Goal: Information Seeking & Learning: Learn about a topic

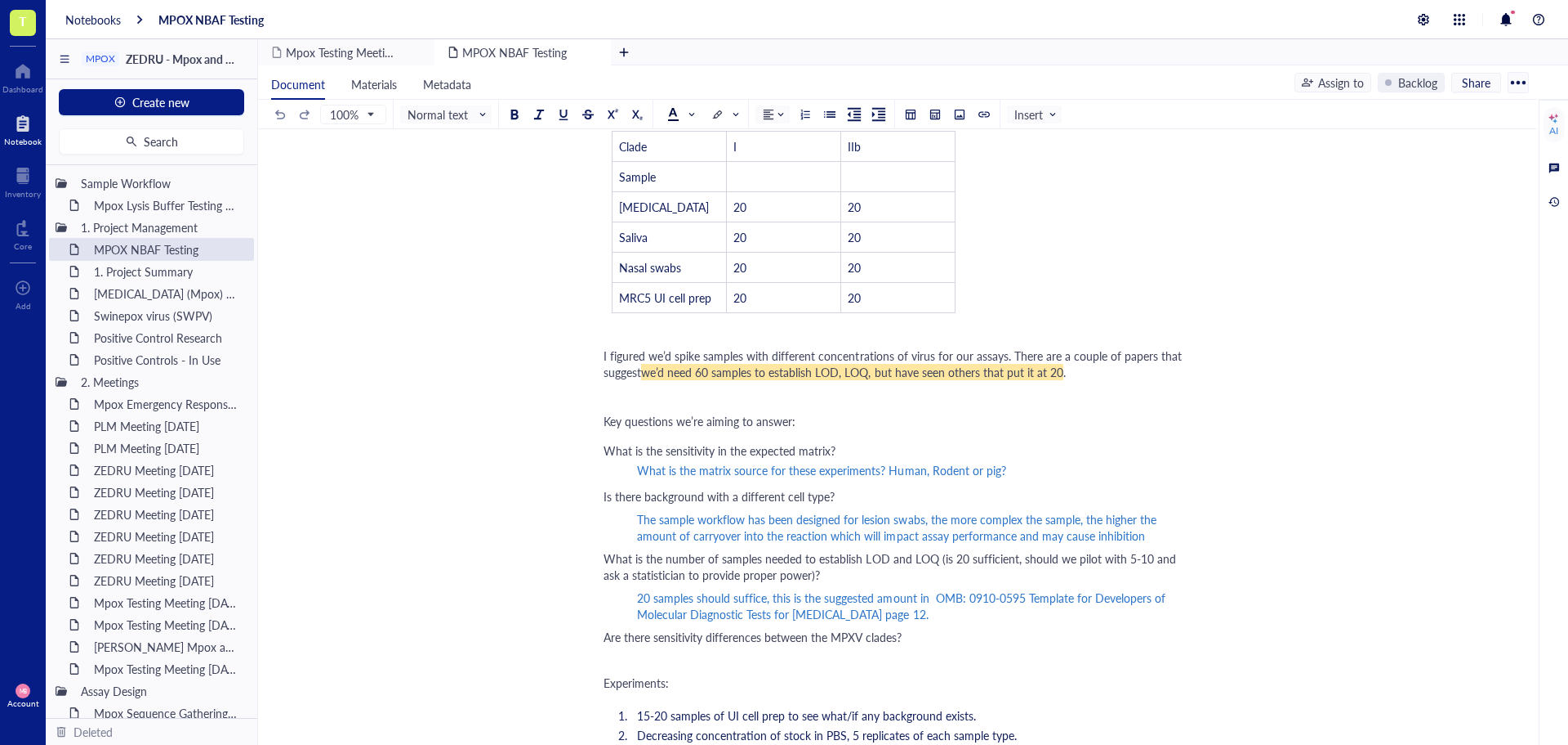
scroll to position [327, 0]
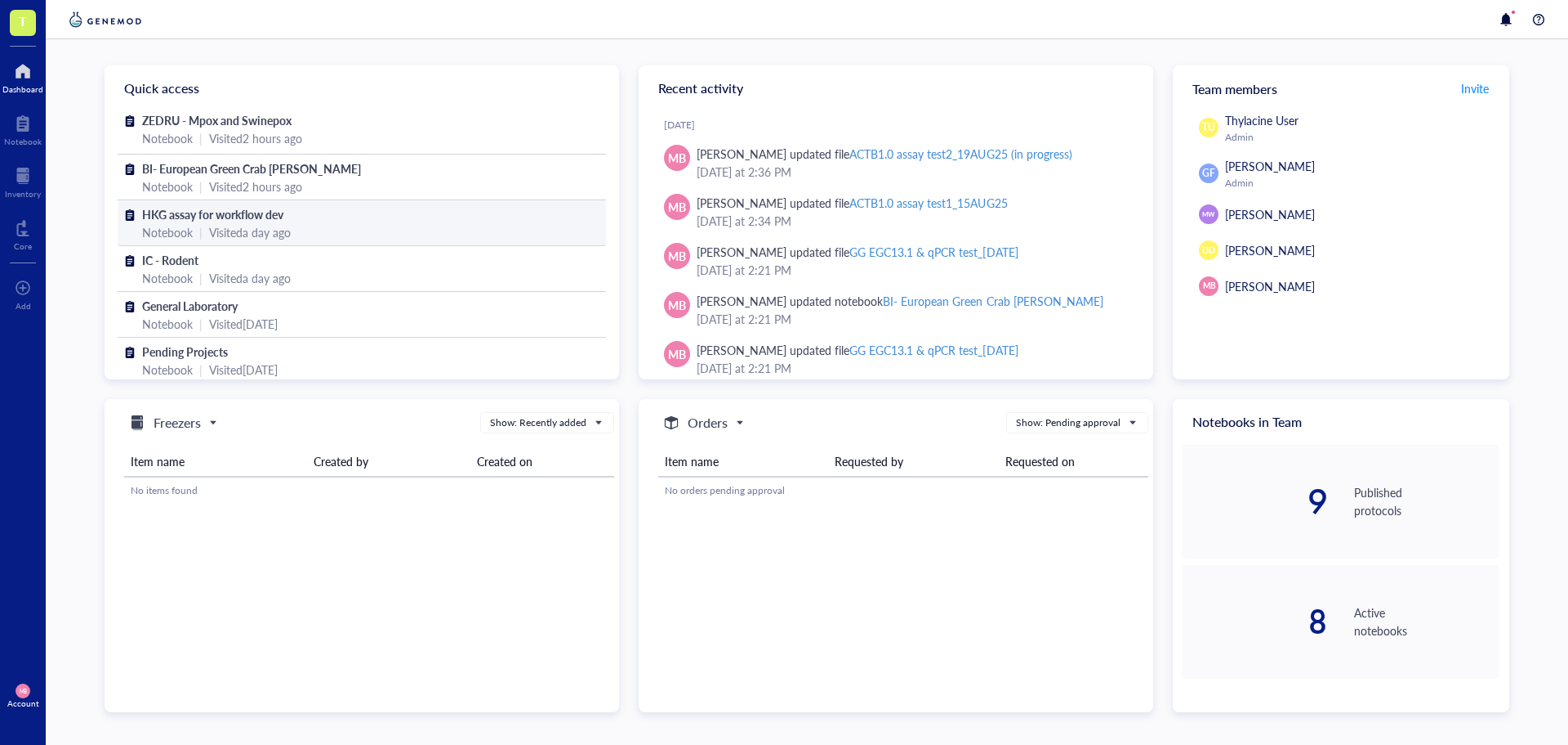
click at [266, 217] on span "HKG assay for workflow dev" at bounding box center [213, 214] width 142 height 16
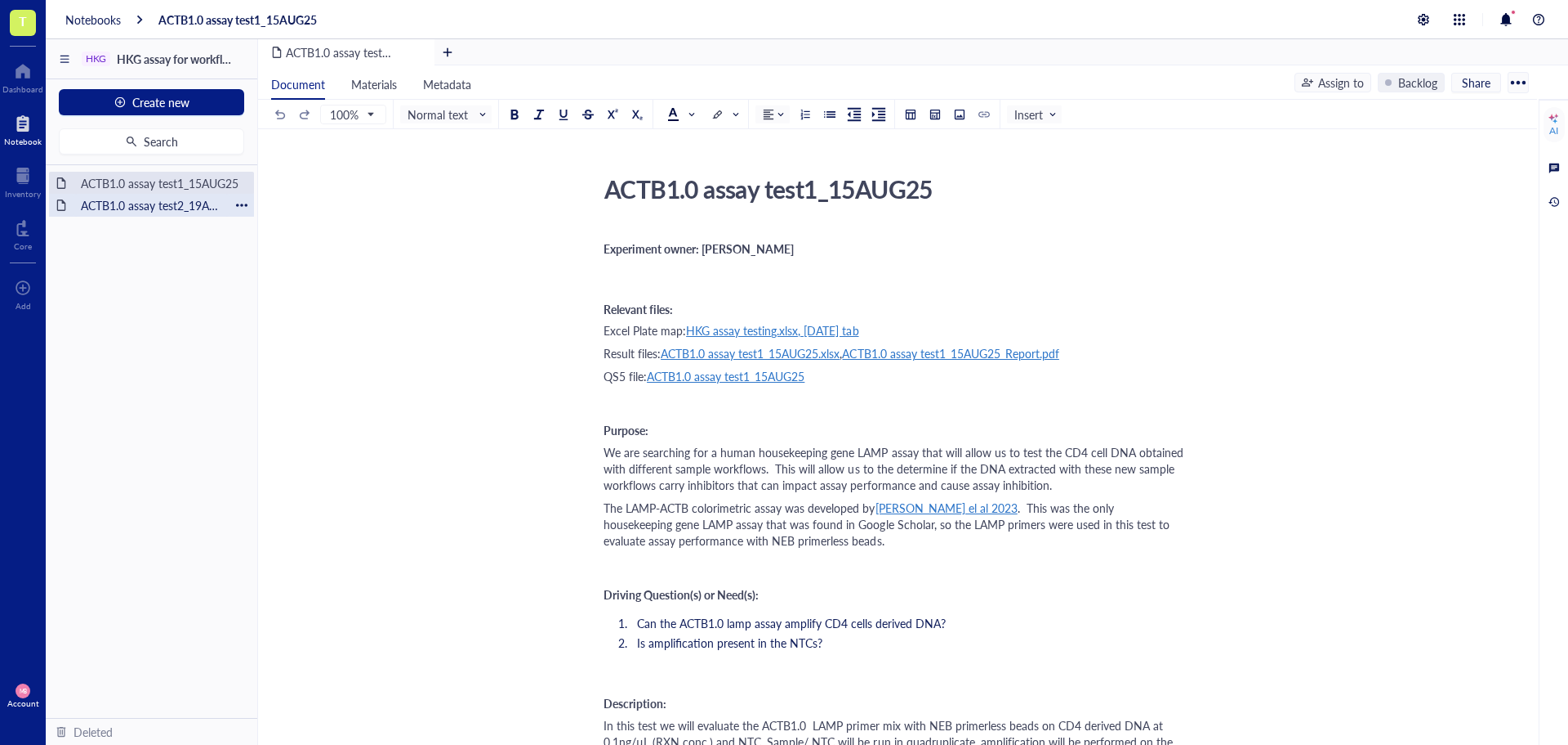
click at [188, 213] on div "ACTB1.0 assay test2_19AUG25 (in progress)" at bounding box center [151, 205] width 156 height 23
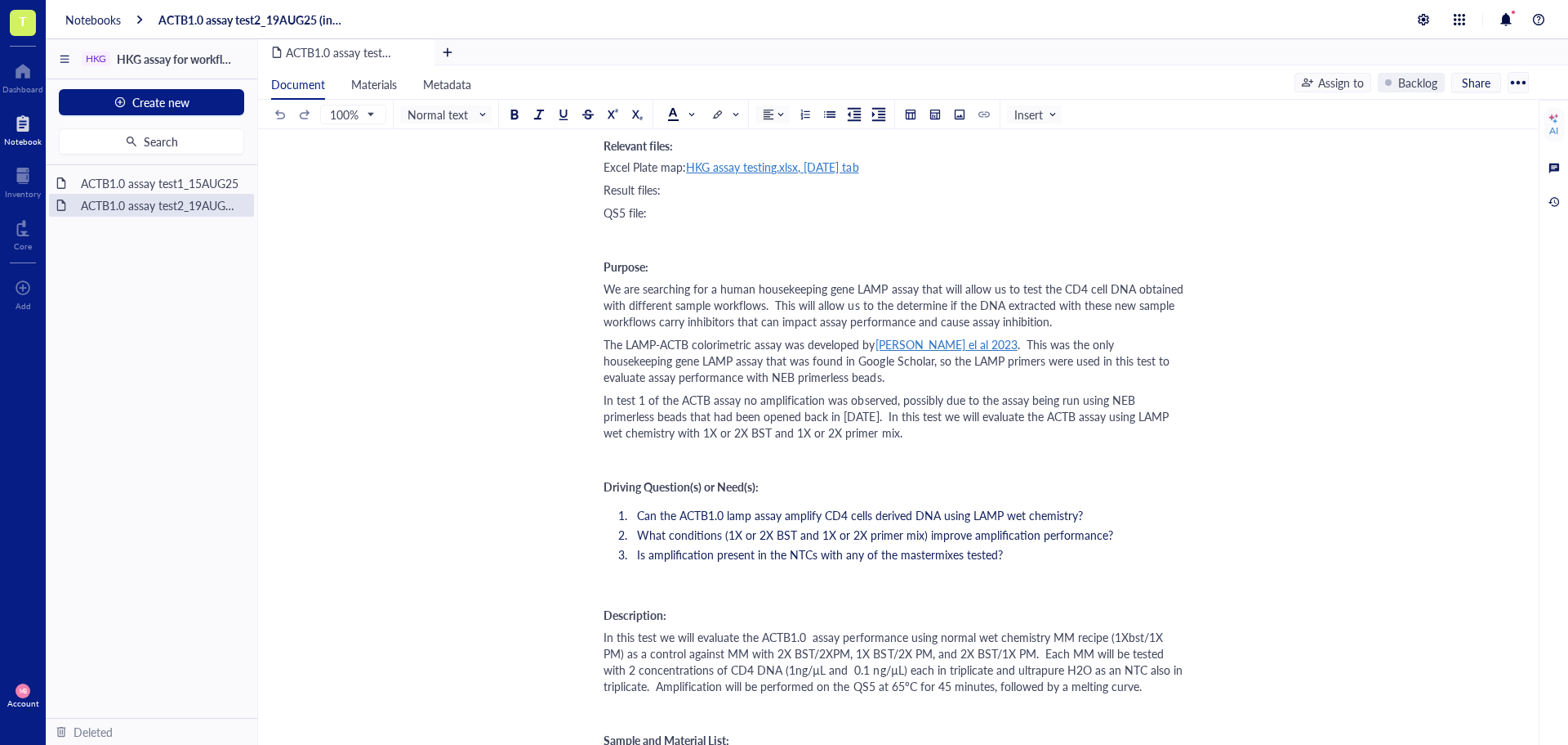
scroll to position [245, 0]
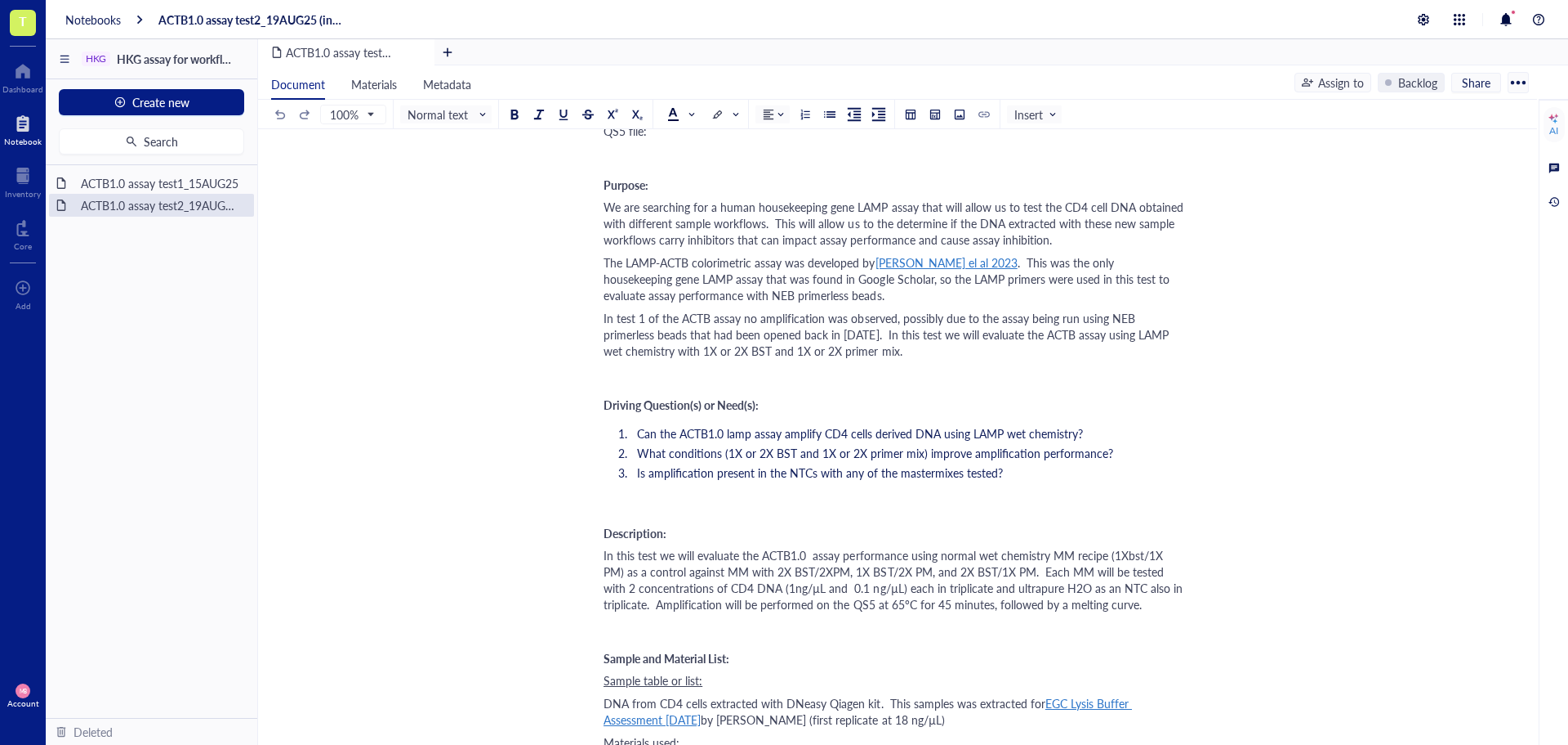
click at [767, 349] on span "In test 1 of the ACTB assay no amplification was observed, possibly due to the …" at bounding box center [888, 334] width 569 height 49
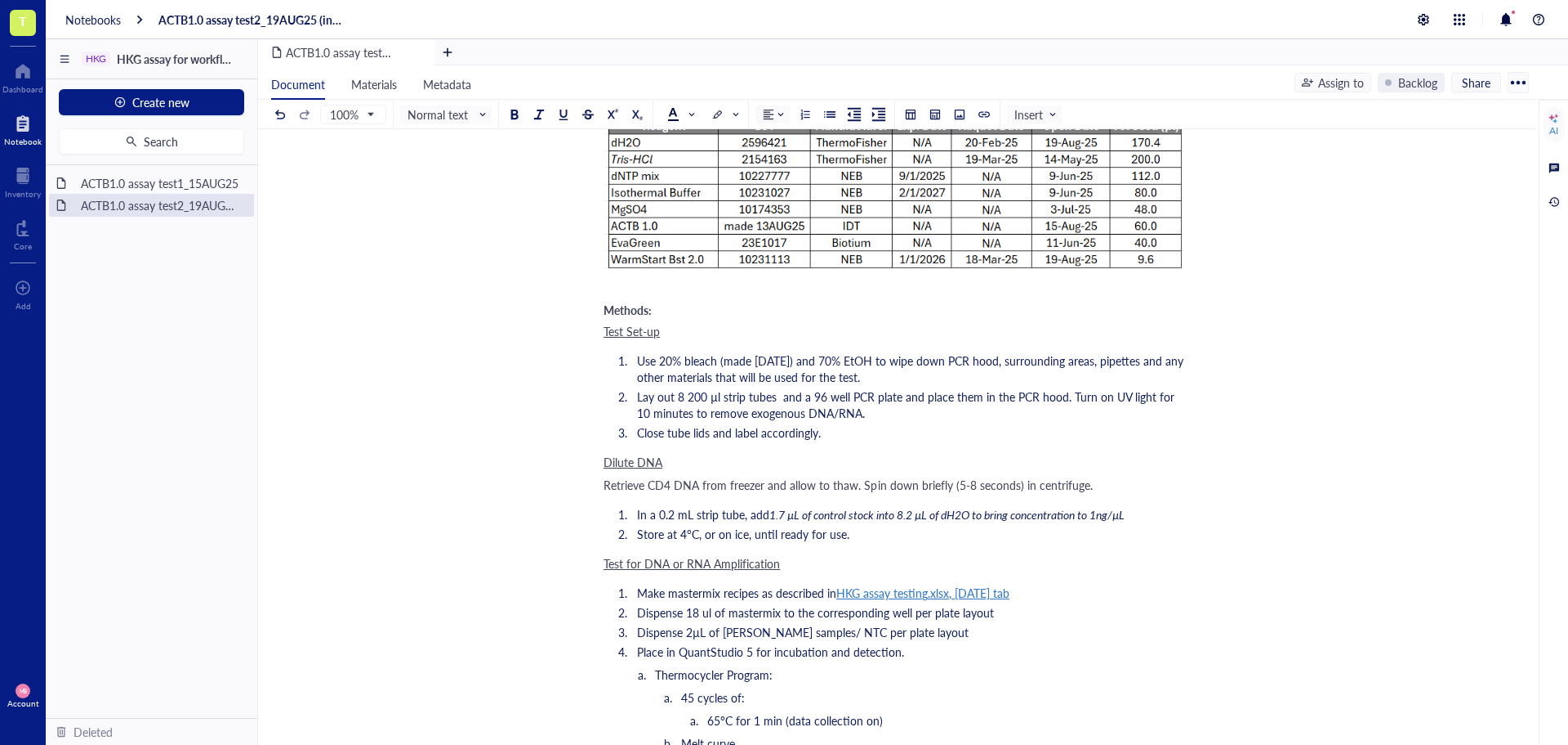
scroll to position [981, 0]
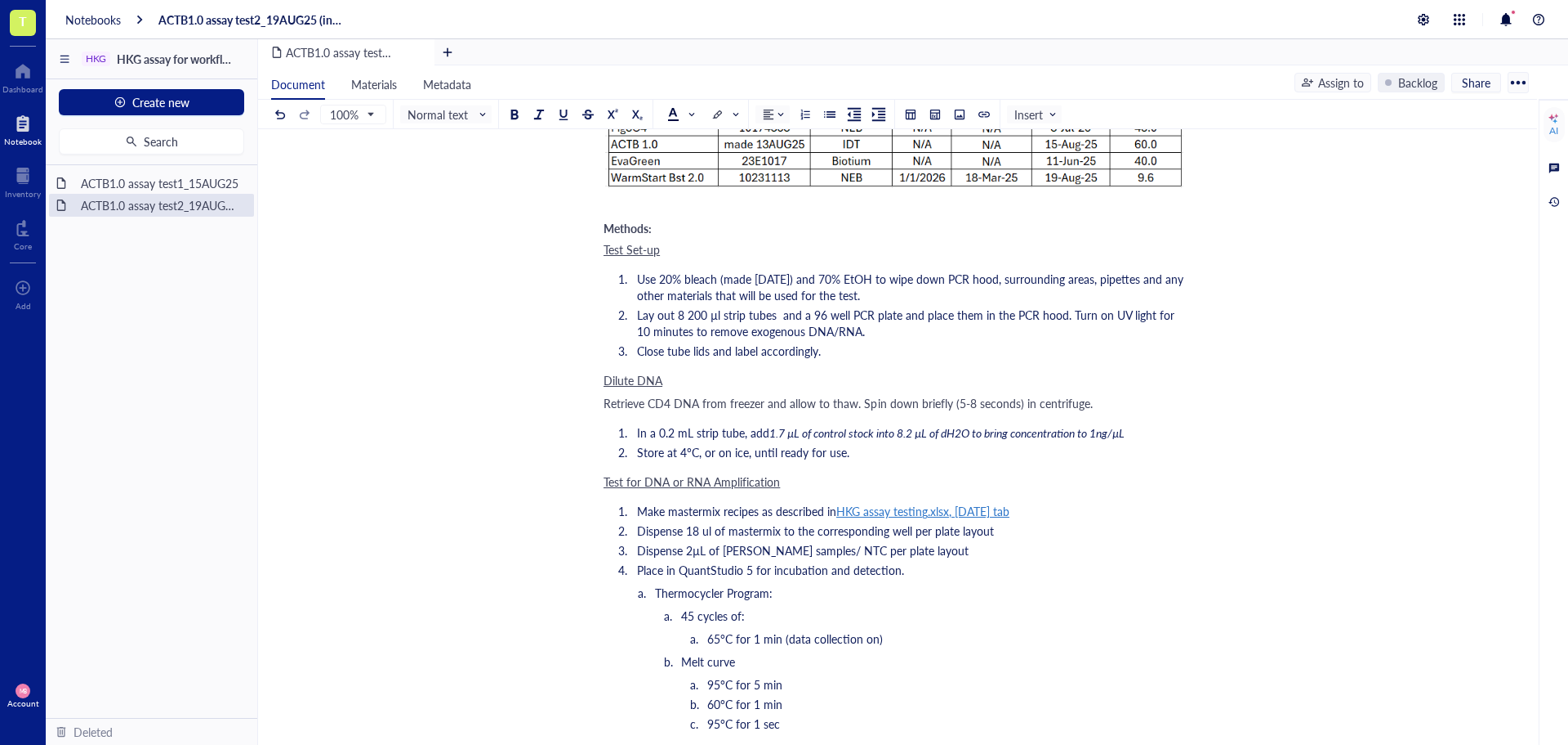
click at [1143, 432] on li "In a 0.2 mL strip tube, add 1.7 µL of control stock into 8.2 µL of dH2O to brin…" at bounding box center [908, 431] width 555 height 16
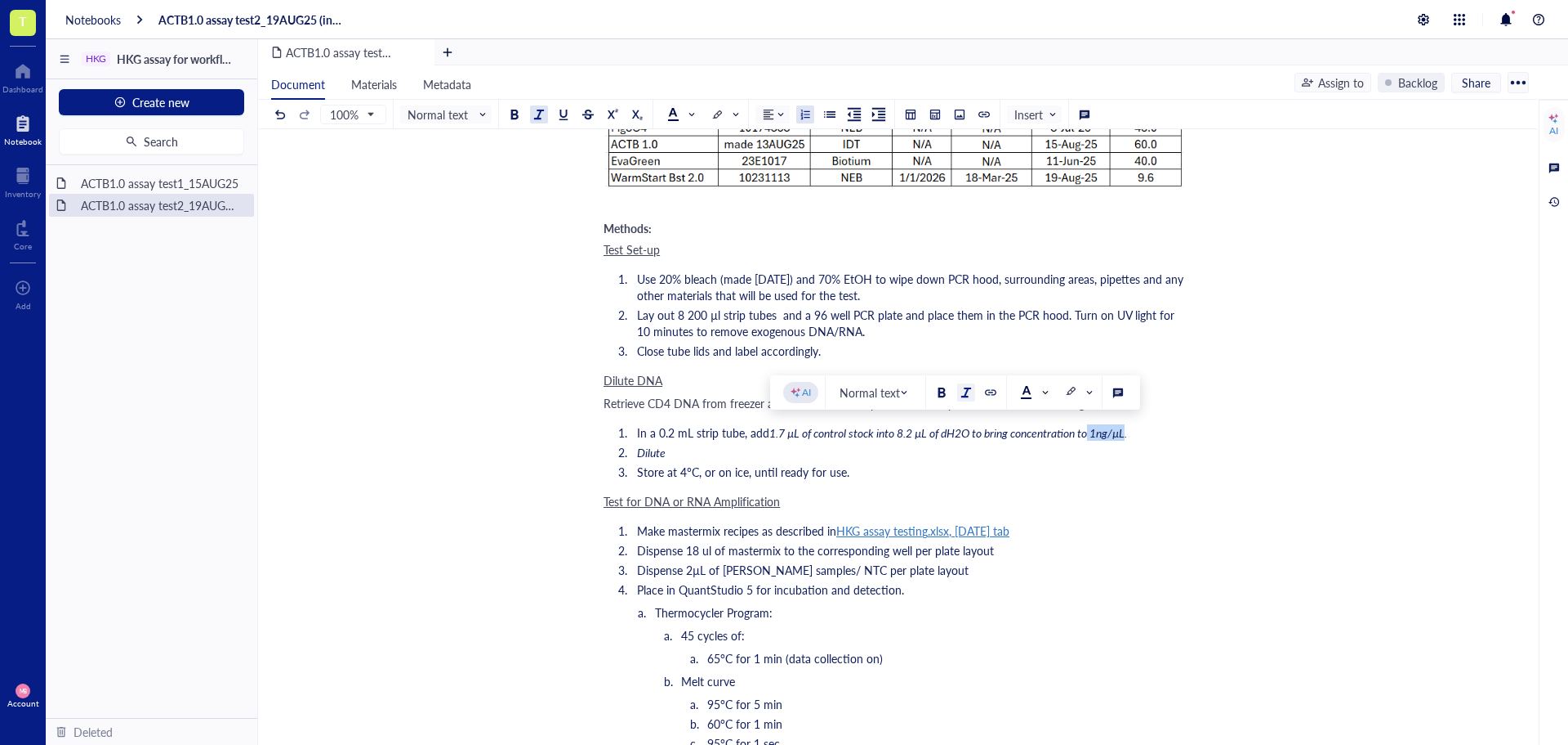
drag, startPoint x: 1134, startPoint y: 434, endPoint x: 1096, endPoint y: 434, distance: 38.0
click at [1096, 434] on span "1.7 µL of control stock into 8.2 µL of dH2O to bring concentration to 1ng/µL." at bounding box center [948, 431] width 358 height 16
copy span "1ng/µL"
click at [706, 449] on li "Dilute" at bounding box center [908, 451] width 555 height 16
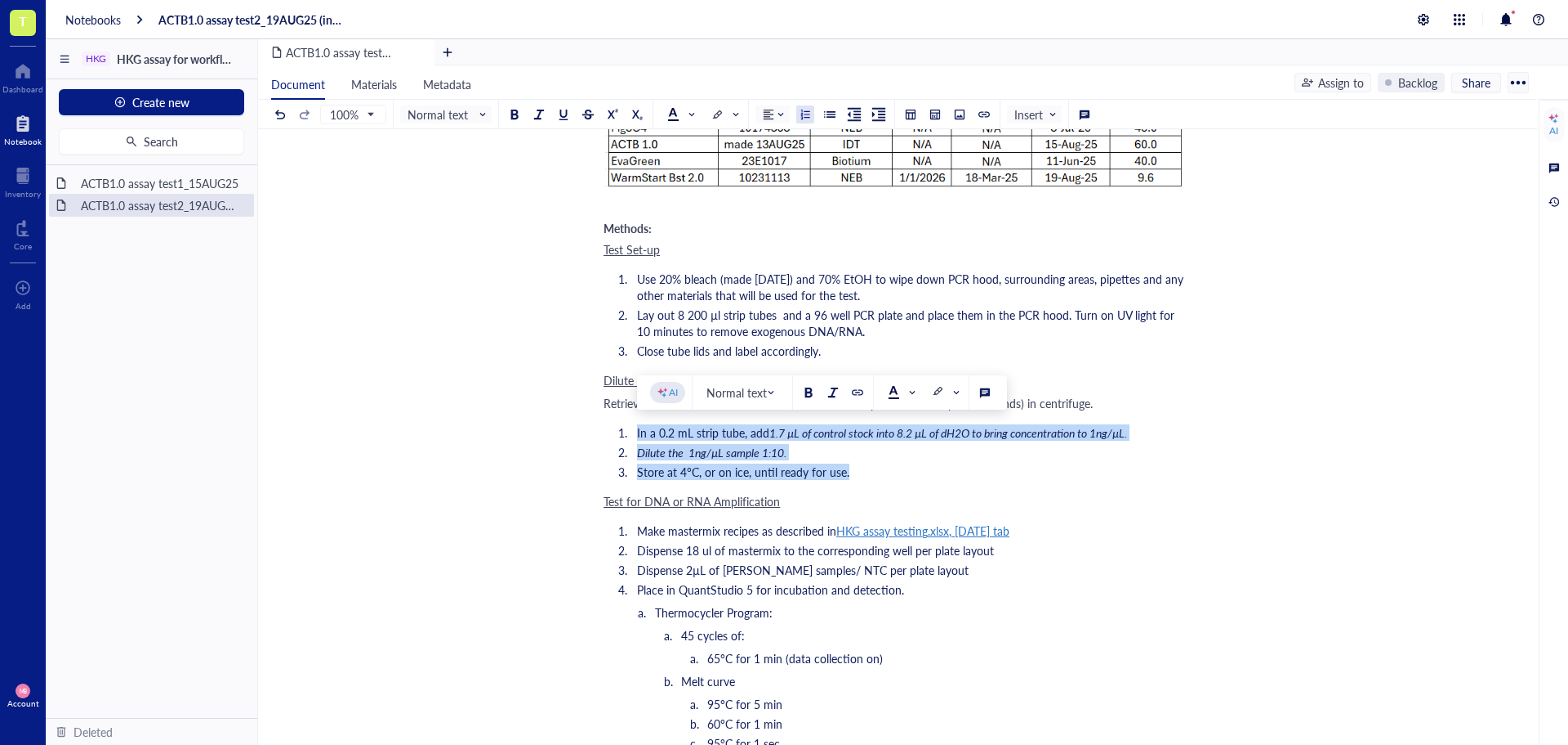
drag, startPoint x: 861, startPoint y: 473, endPoint x: 617, endPoint y: 432, distance: 247.4
click at [617, 432] on ol "In a 0.2 mL strip tube, add 1.7 µL of control stock into 8.2 µL of dH2O to brin…" at bounding box center [895, 451] width 581 height 62
click at [543, 118] on div at bounding box center [539, 114] width 11 height 11
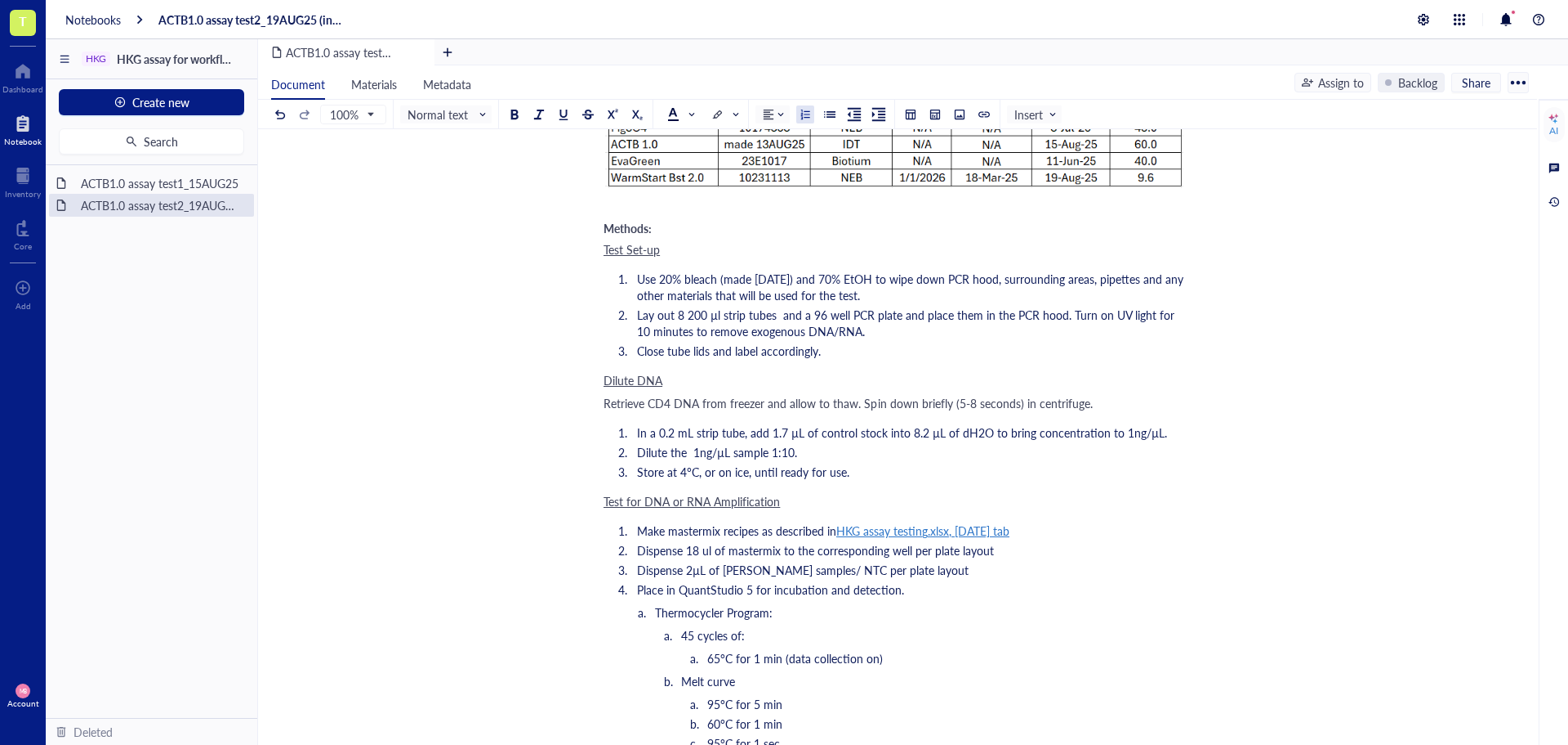
click at [941, 618] on li "Thermocycler Program:" at bounding box center [920, 612] width 528 height 16
drag, startPoint x: 975, startPoint y: 525, endPoint x: 1132, endPoint y: 568, distance: 162.8
click at [1046, 568] on button at bounding box center [1036, 561] width 18 height 18
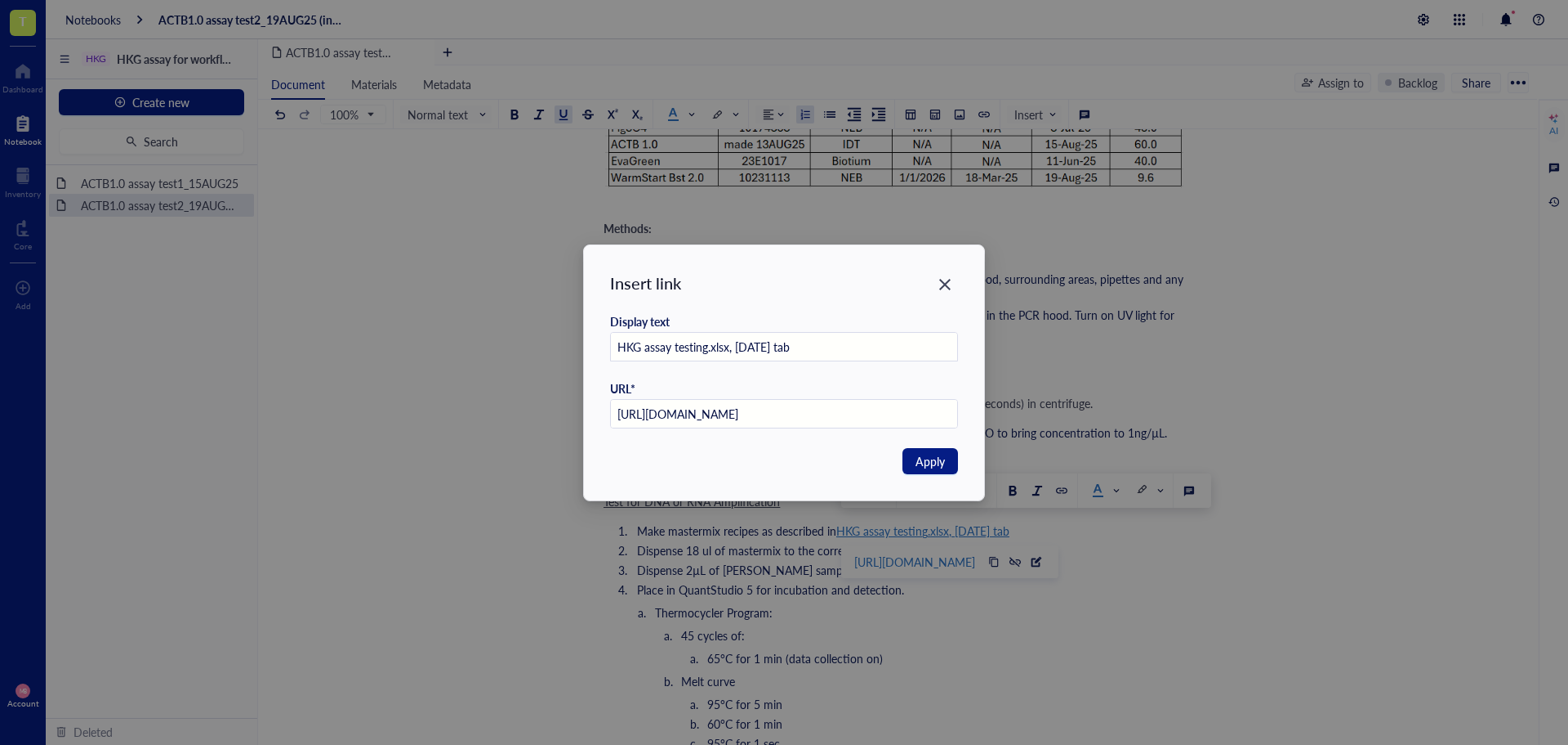
scroll to position [0, 0]
click at [744, 348] on input "HKG assay testing.xlsx, 16AUG25 tab" at bounding box center [784, 347] width 348 height 29
type input "HKG assay testing.xlsx, 19AUG25 tab"
drag, startPoint x: 931, startPoint y: 461, endPoint x: 906, endPoint y: 489, distance: 37.5
click at [931, 461] on span "Apply" at bounding box center [930, 461] width 29 height 18
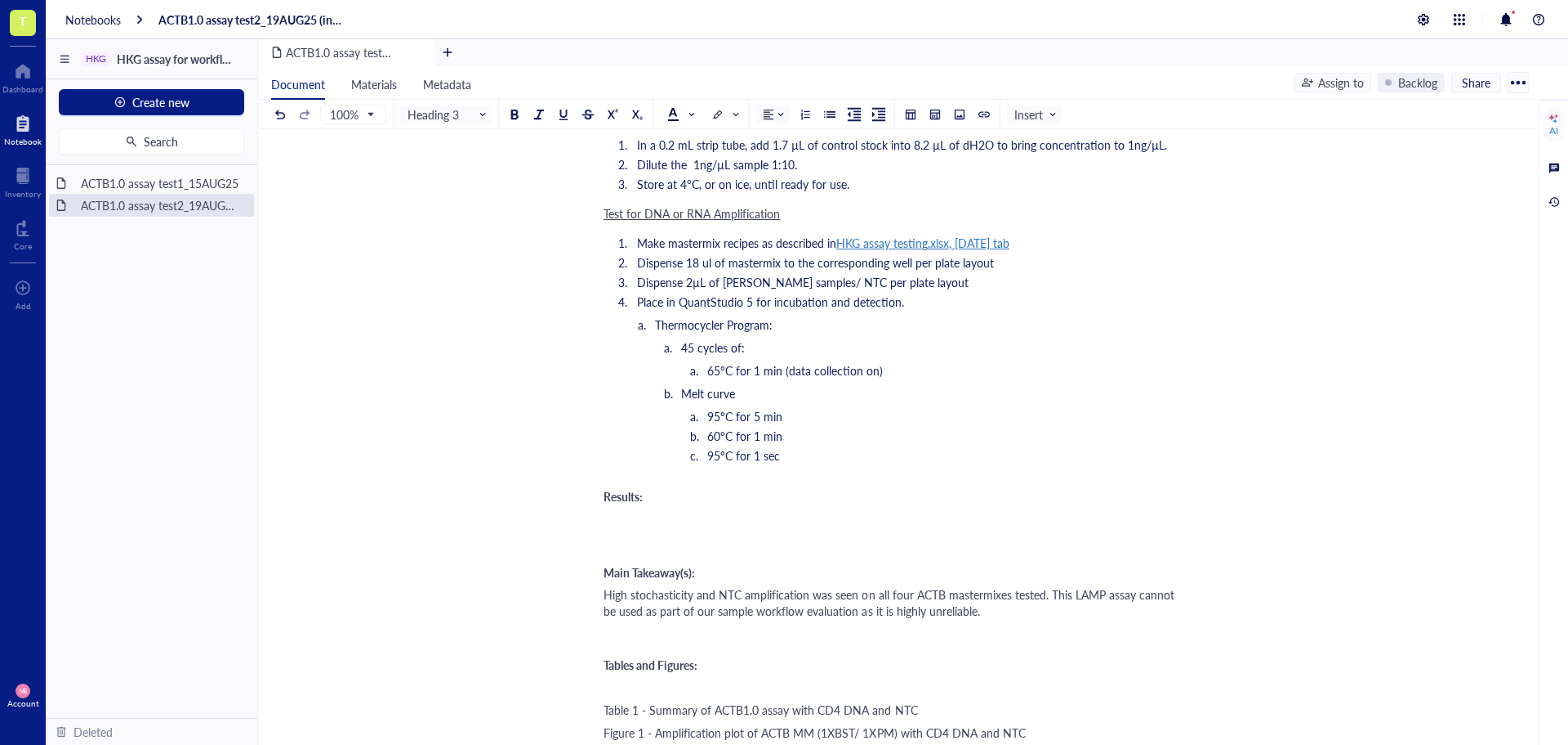
scroll to position [1308, 0]
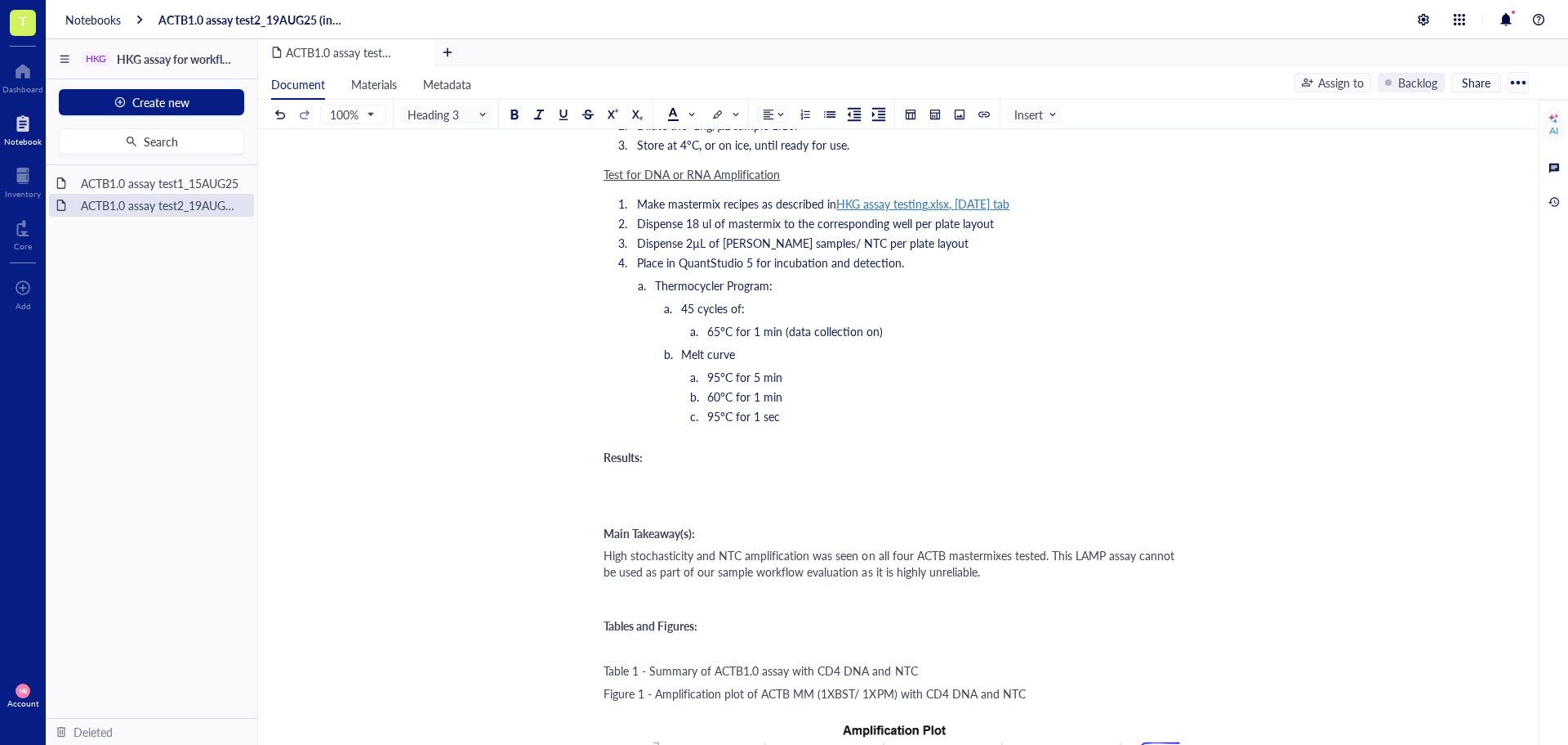
click at [621, 477] on div "﻿" at bounding box center [895, 478] width 581 height 16
click at [604, 481] on div "﻿ Type ‘/’ for commands" at bounding box center [895, 478] width 581 height 16
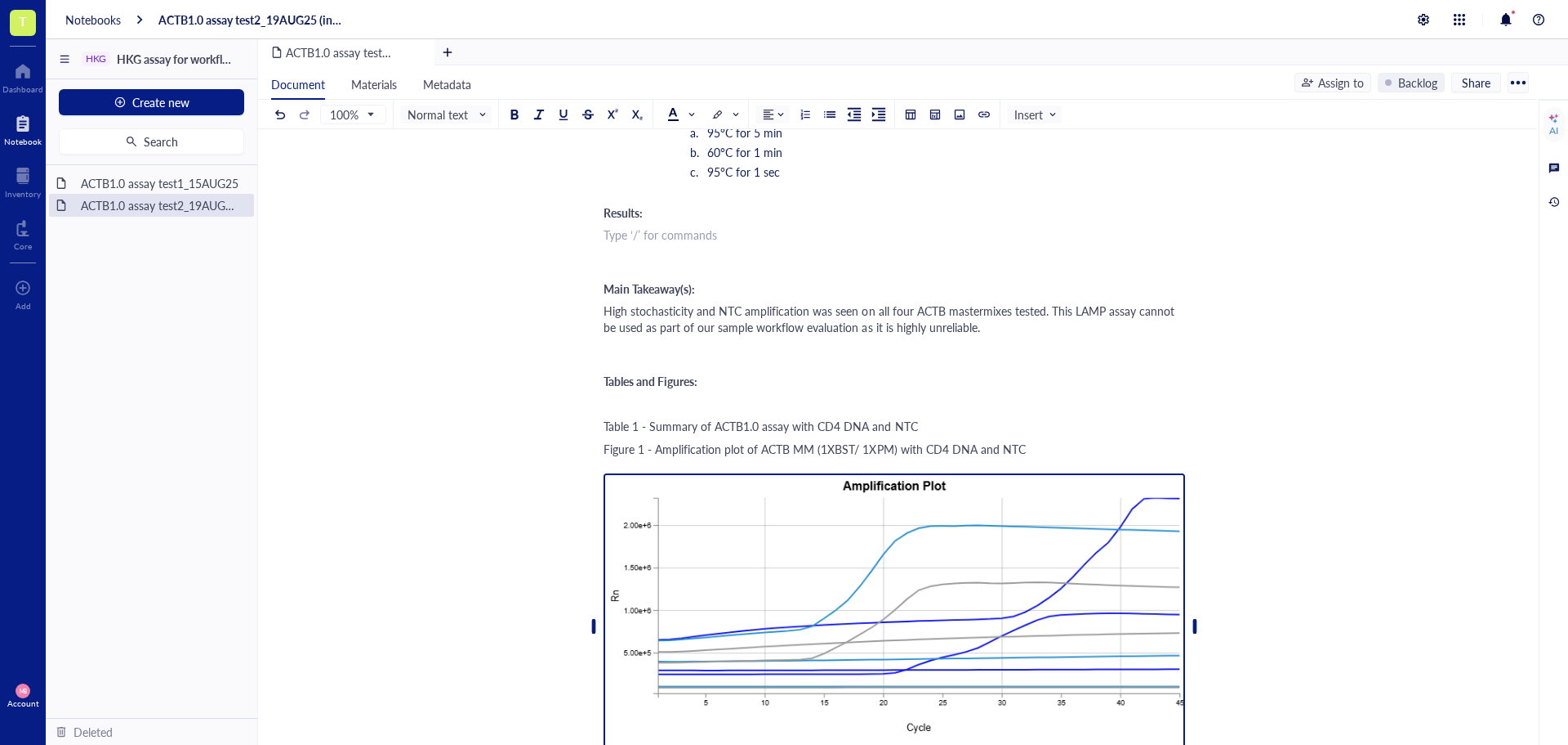
scroll to position [1553, 0]
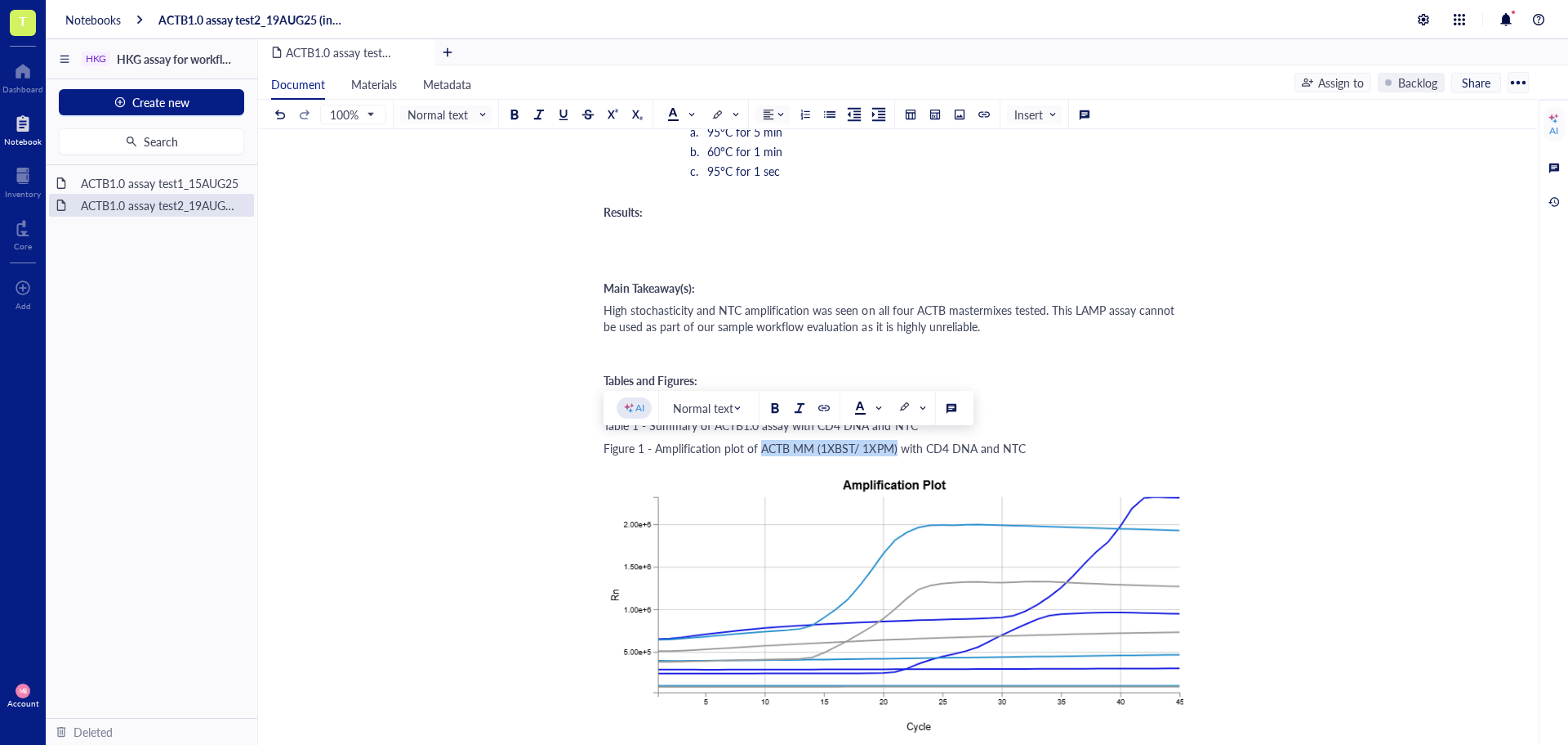
drag, startPoint x: 763, startPoint y: 447, endPoint x: 896, endPoint y: 451, distance: 133.1
click at [896, 451] on span "Figure 1 - Amplification plot of ACTB MM (1XBST/ 1XPM) with CD4 DNA and NTC" at bounding box center [815, 448] width 423 height 16
copy span "ACTB MM (1XBST/ 1XPM)"
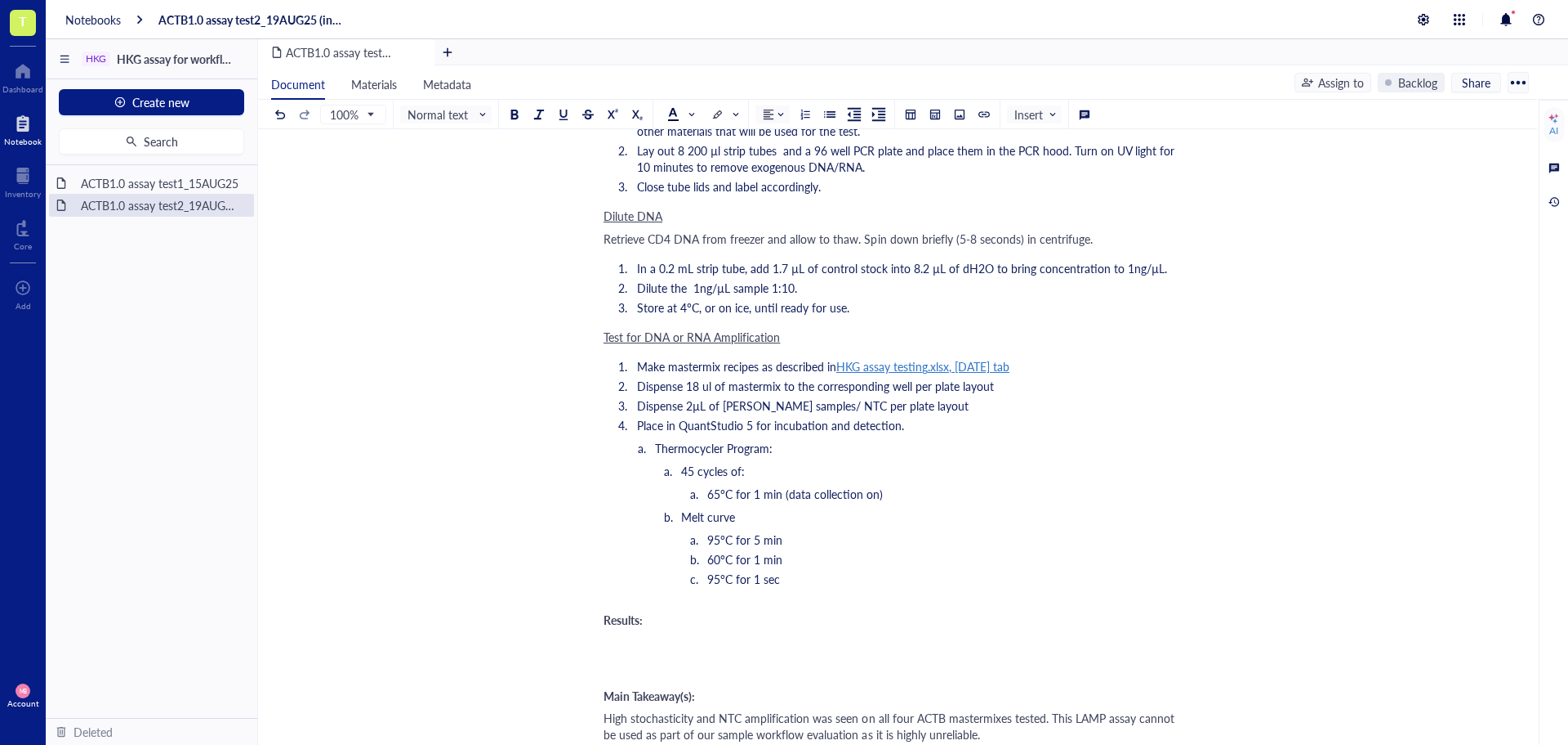
scroll to position [1144, 0]
click at [636, 640] on div "﻿" at bounding box center [895, 641] width 581 height 16
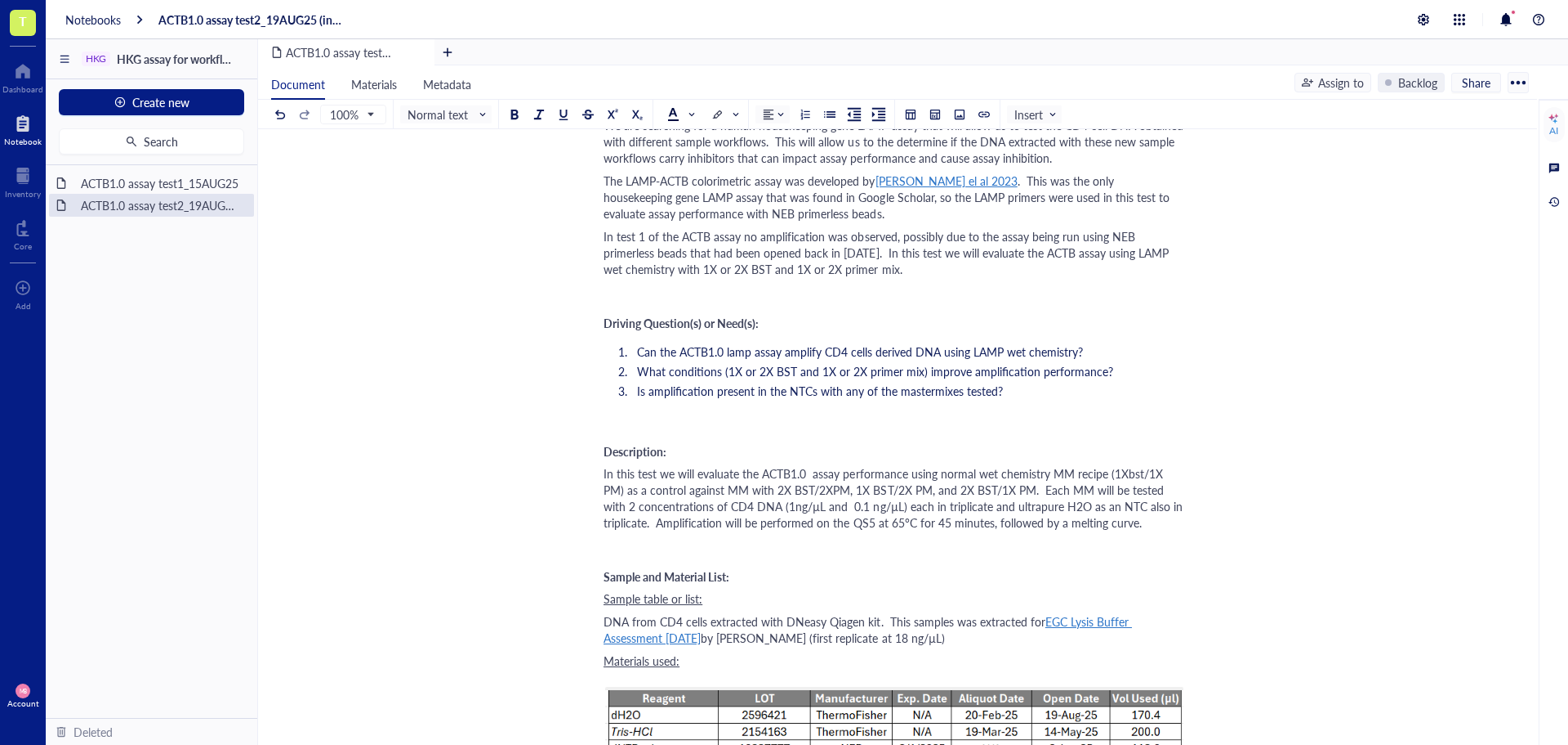
scroll to position [409, 0]
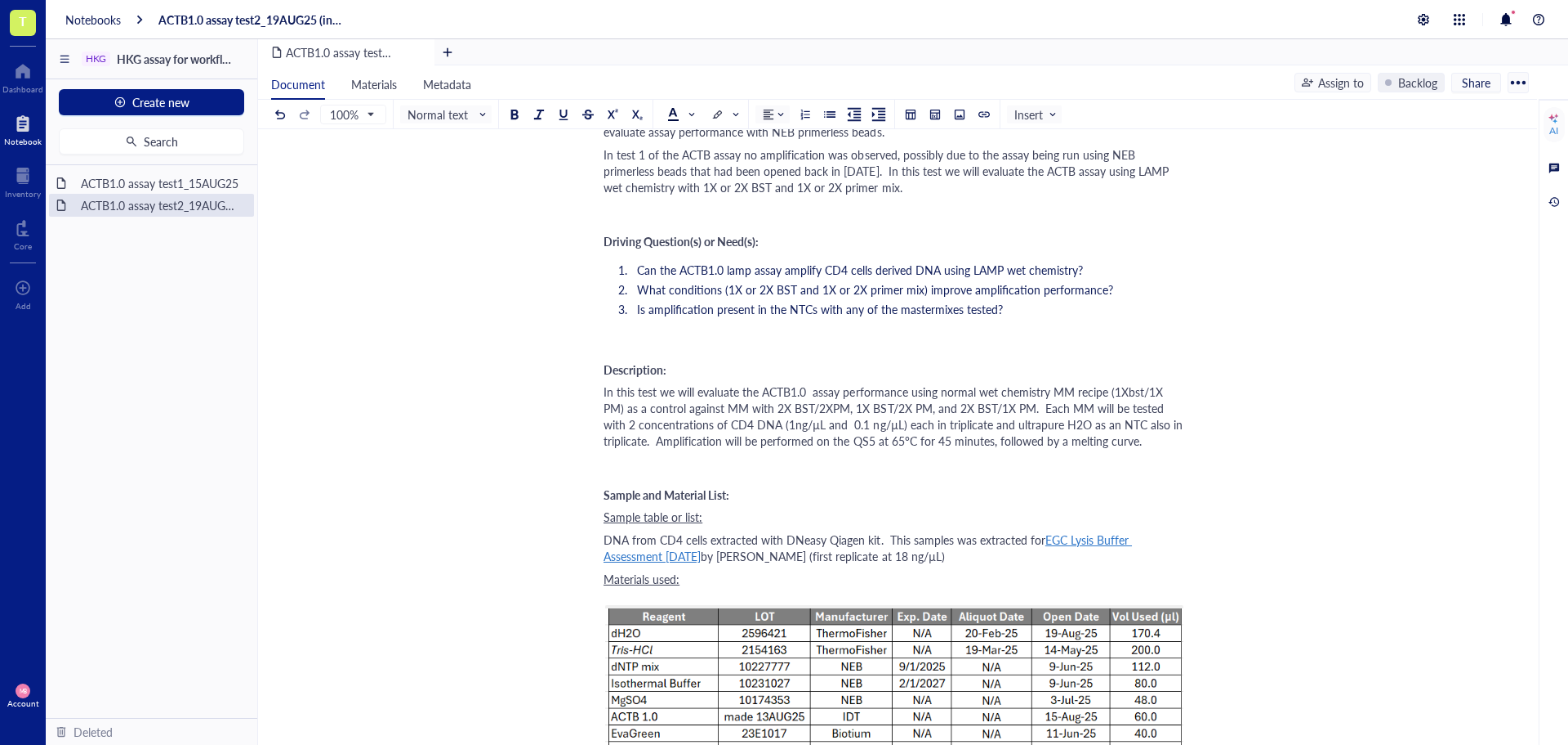
click at [750, 425] on span "In this test we will evaluate the ACTB1.0 assay performance using normal wet ch…" at bounding box center [895, 415] width 582 height 66
click at [834, 425] on span "In this test we will evaluate the ACTB1.0 assay performance using normal wet ch…" at bounding box center [894, 415] width 579 height 66
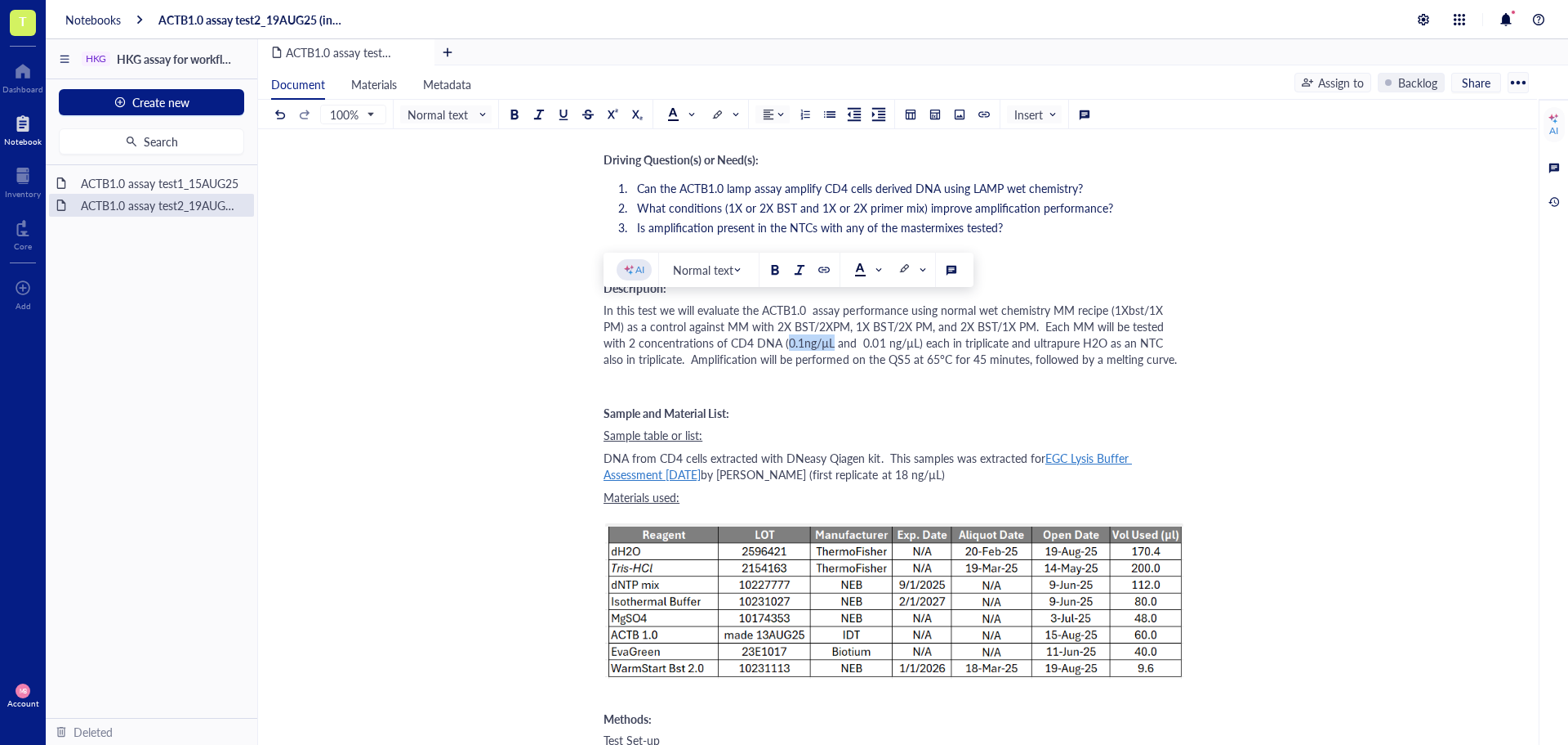
drag, startPoint x: 797, startPoint y: 343, endPoint x: 753, endPoint y: 342, distance: 44.0
click at [753, 342] on span "In this test we will evaluate the ACTB1.0 assay performance using normal wet ch…" at bounding box center [891, 334] width 574 height 66
copy span "0.1ng/µL"
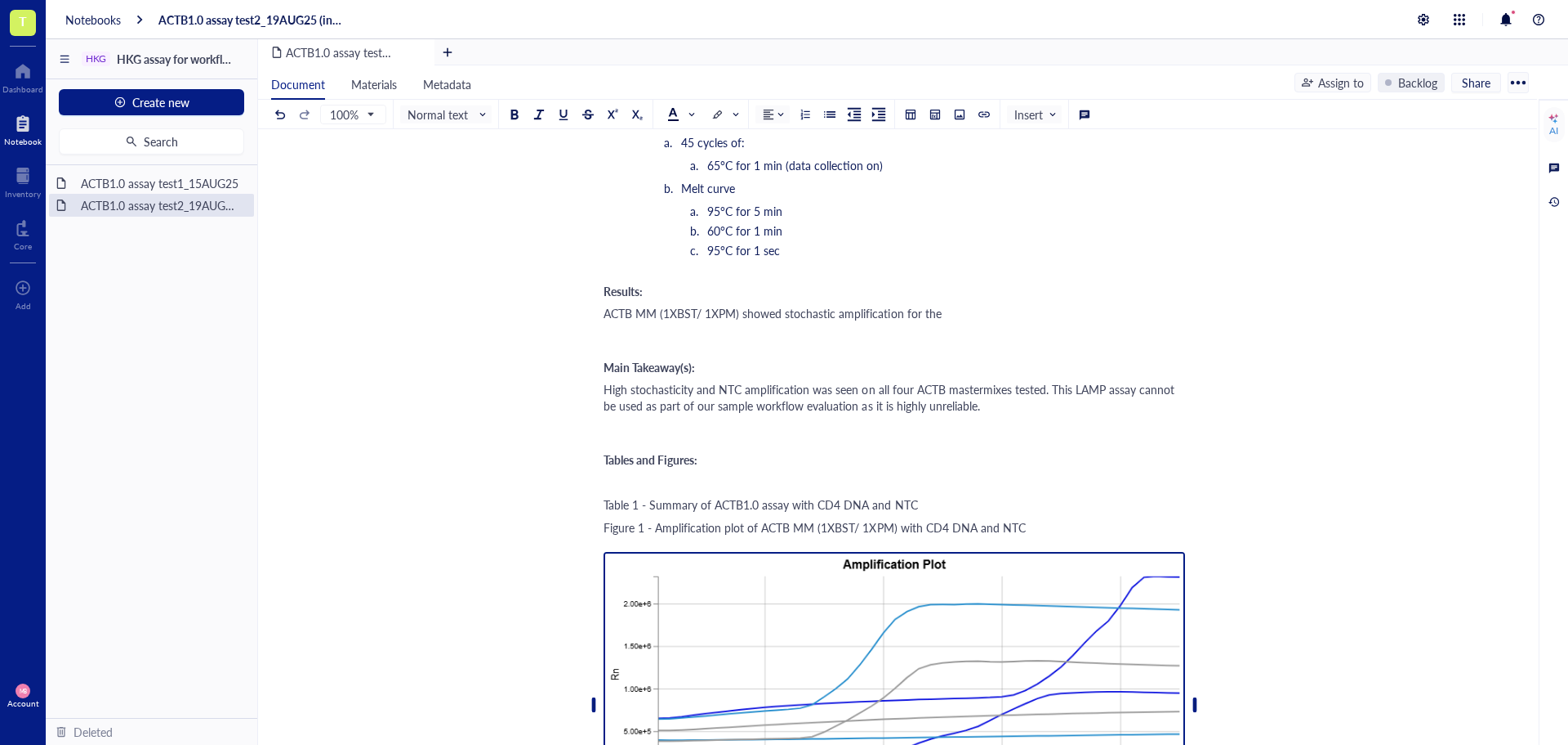
scroll to position [1471, 0]
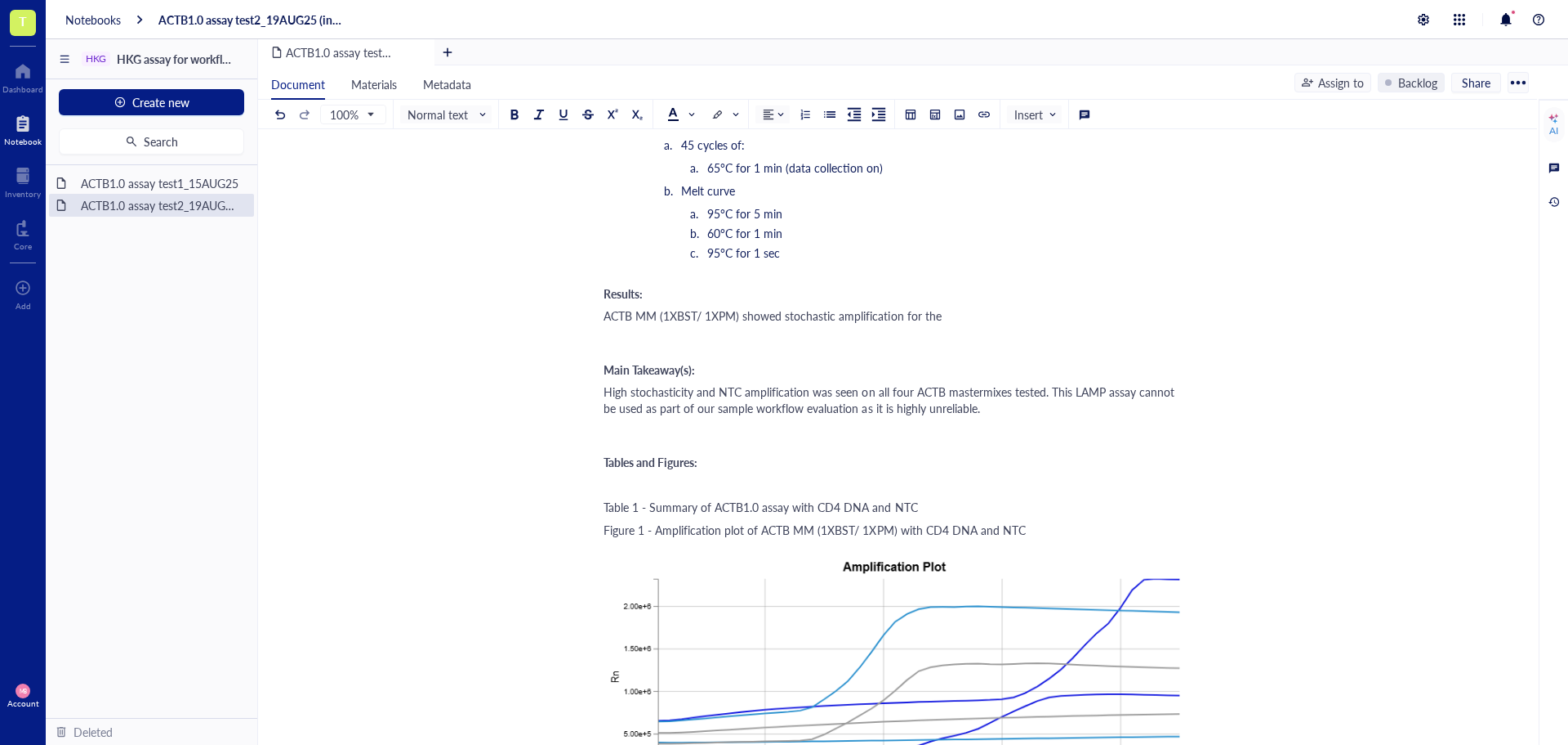
click at [980, 317] on div "ACTB MM (1XBST/ 1XPM) showed stochastic amplification for the" at bounding box center [895, 315] width 581 height 16
drag, startPoint x: 1035, startPoint y: 313, endPoint x: 943, endPoint y: 313, distance: 92.0
click at [943, 313] on div "ACTB MM (1XBST/ 1XPM) showed stochastic amplification for the http://0.1ng/µL" at bounding box center [895, 315] width 581 height 16
click at [921, 319] on span "ACTB MM (1XBST/ 1XPM) showed stochastic amplification for the 0.1ng/µL" at bounding box center [798, 315] width 387 height 16
click at [1129, 304] on div "Experiment owner: Maria Baron ﻿ Relevant files: Excel Plate map: HKG assay test…" at bounding box center [895, 517] width 581 height 3519
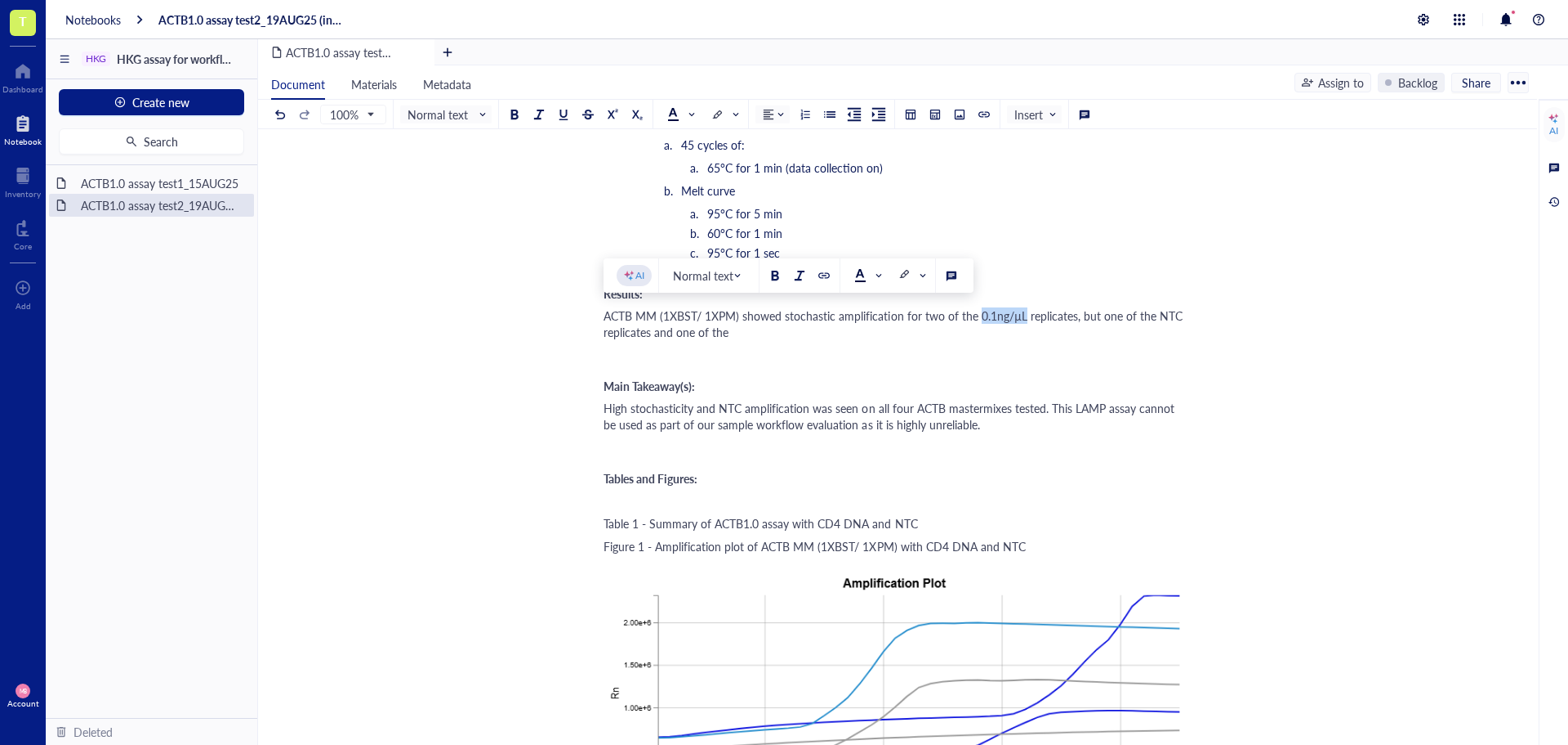
drag, startPoint x: 1023, startPoint y: 315, endPoint x: 978, endPoint y: 322, distance: 45.5
click at [978, 322] on span "ACTB MM (1XBST/ 1XPM) showed stochastic amplification for two of the 0.1ng/µL r…" at bounding box center [895, 323] width 582 height 32
copy span "0.1ng/µL"
click at [822, 331] on div "ACTB MM (1XBST/ 1XPM) showed stochastic amplification for two of the 0.1ng/µL r…" at bounding box center [895, 323] width 581 height 32
click at [741, 335] on span "ACTB MM (1XBST/ 1XPM) showed stochastic amplification for two of the 0.1ng/µL r…" at bounding box center [895, 323] width 582 height 32
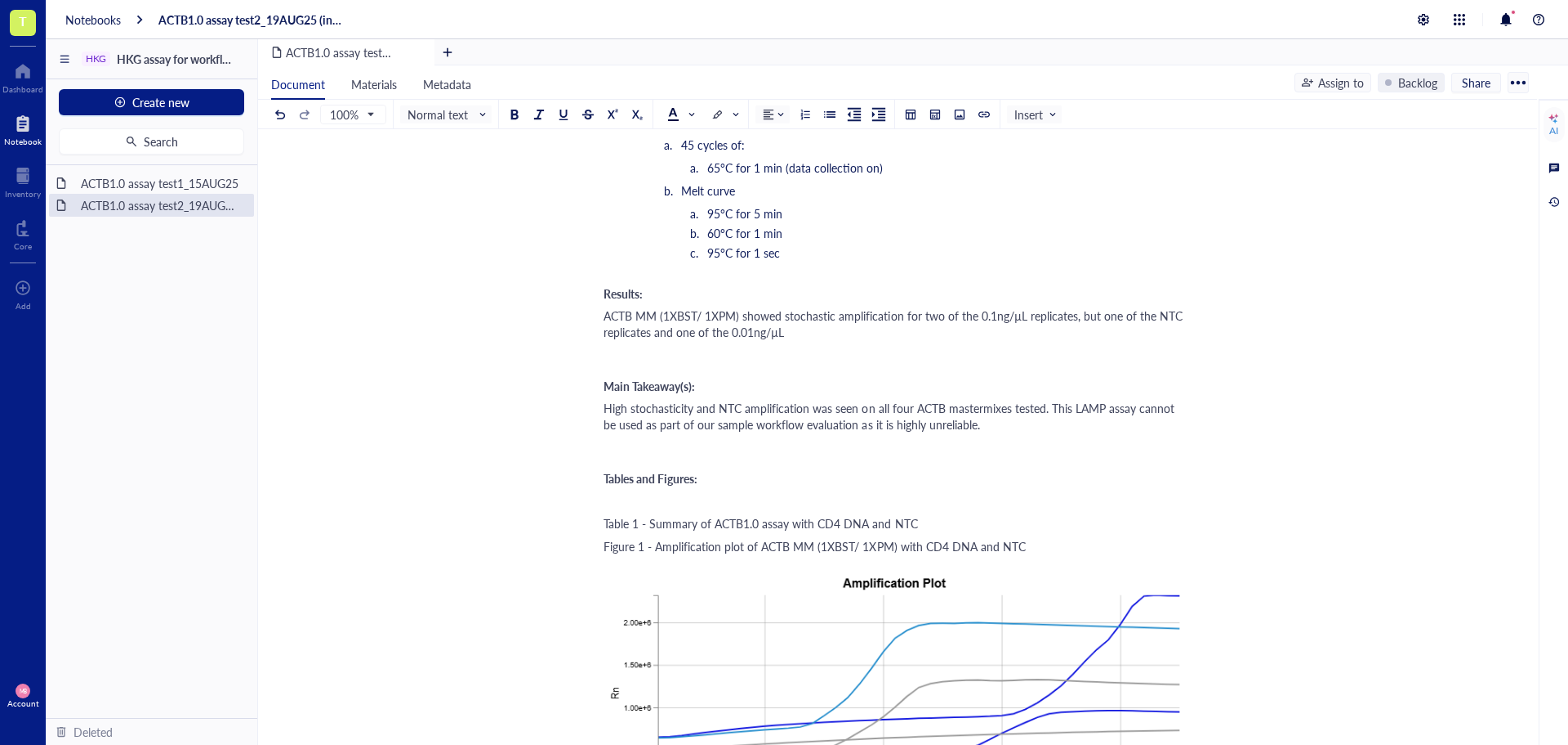
click at [806, 334] on div "ACTB MM (1XBST/ 1XPM) showed stochastic amplification for two of the 0.1ng/µL r…" at bounding box center [895, 323] width 581 height 32
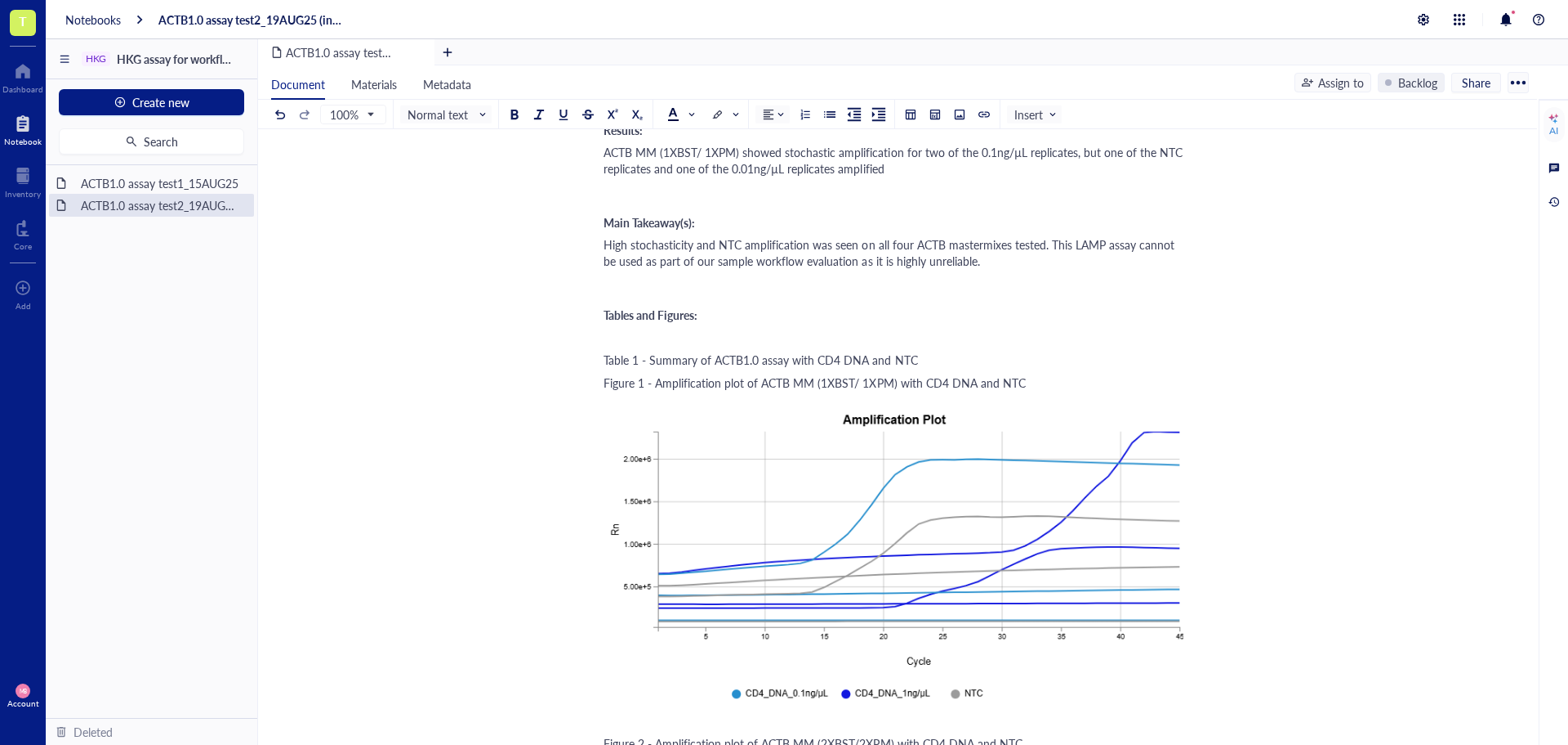
scroll to position [1553, 0]
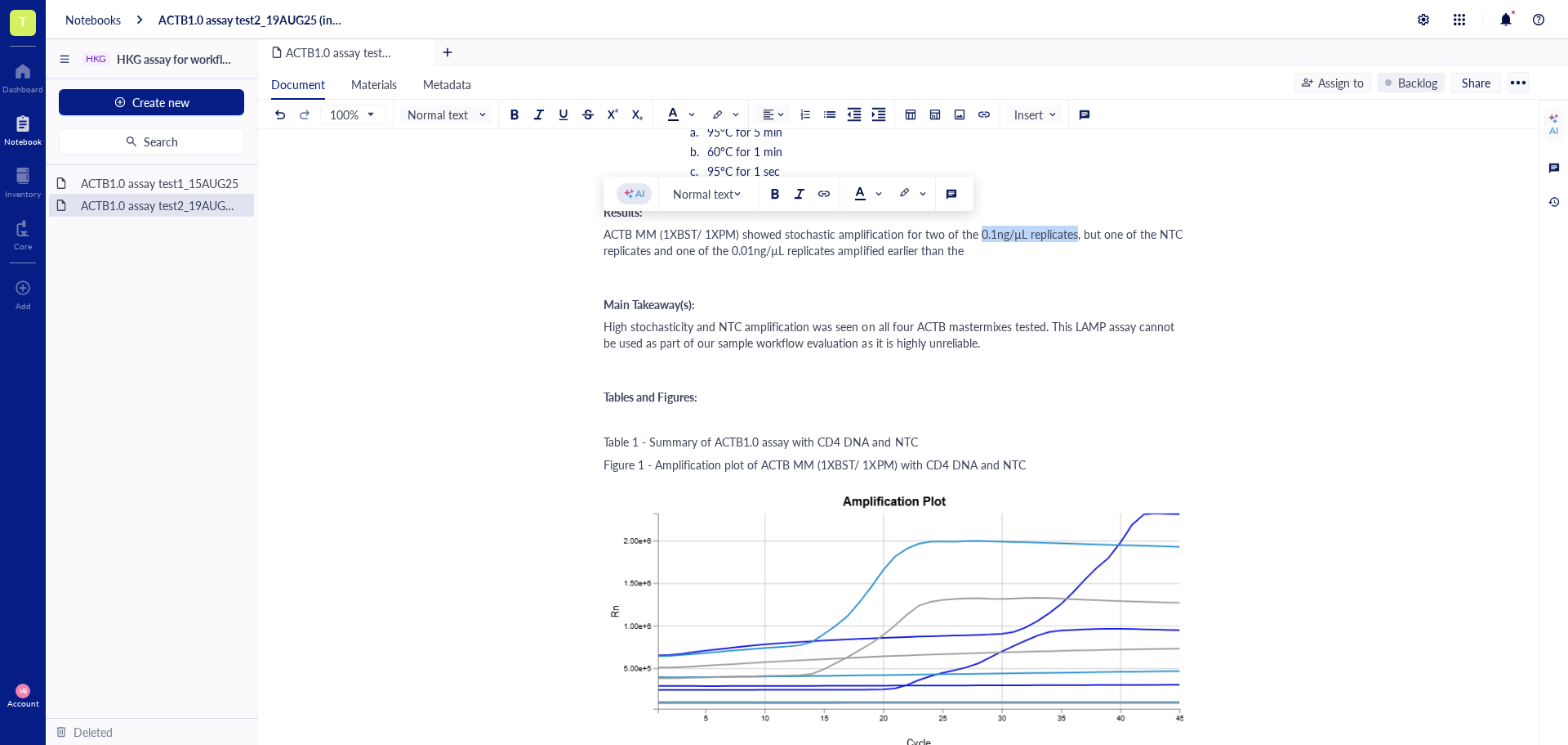
drag, startPoint x: 977, startPoint y: 235, endPoint x: 1074, endPoint y: 240, distance: 97.1
click at [1074, 240] on span "ACTB MM (1XBST/ 1XPM) showed stochastic amplification for two of the 0.1ng/µL r…" at bounding box center [895, 241] width 582 height 32
copy span "0.1ng/µL replicates"
click at [1048, 257] on div "ACTB MM (1XBST/ 1XPM) showed stochastic amplification for two of the 0.1ng/µL r…" at bounding box center [895, 241] width 581 height 32
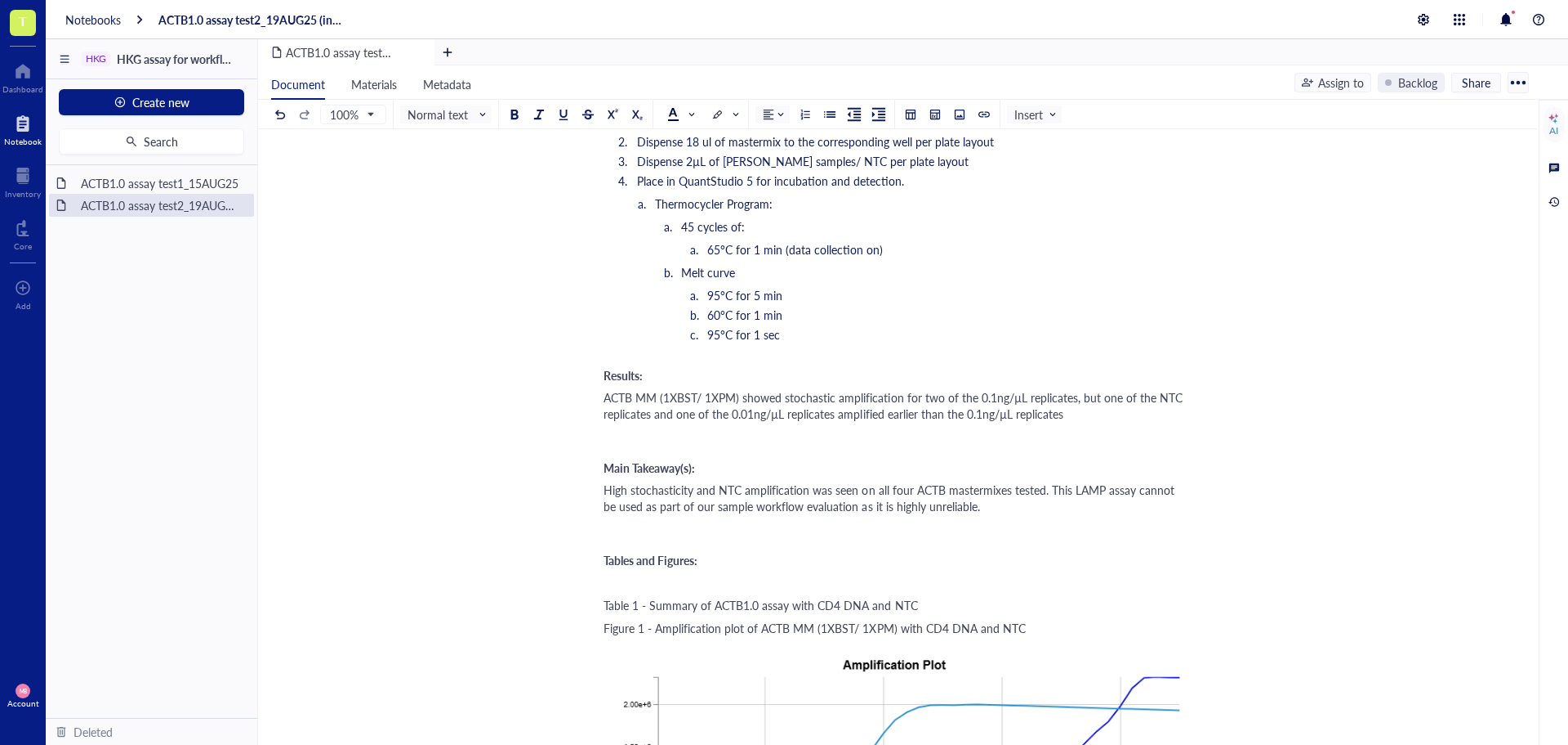
scroll to position [1308, 0]
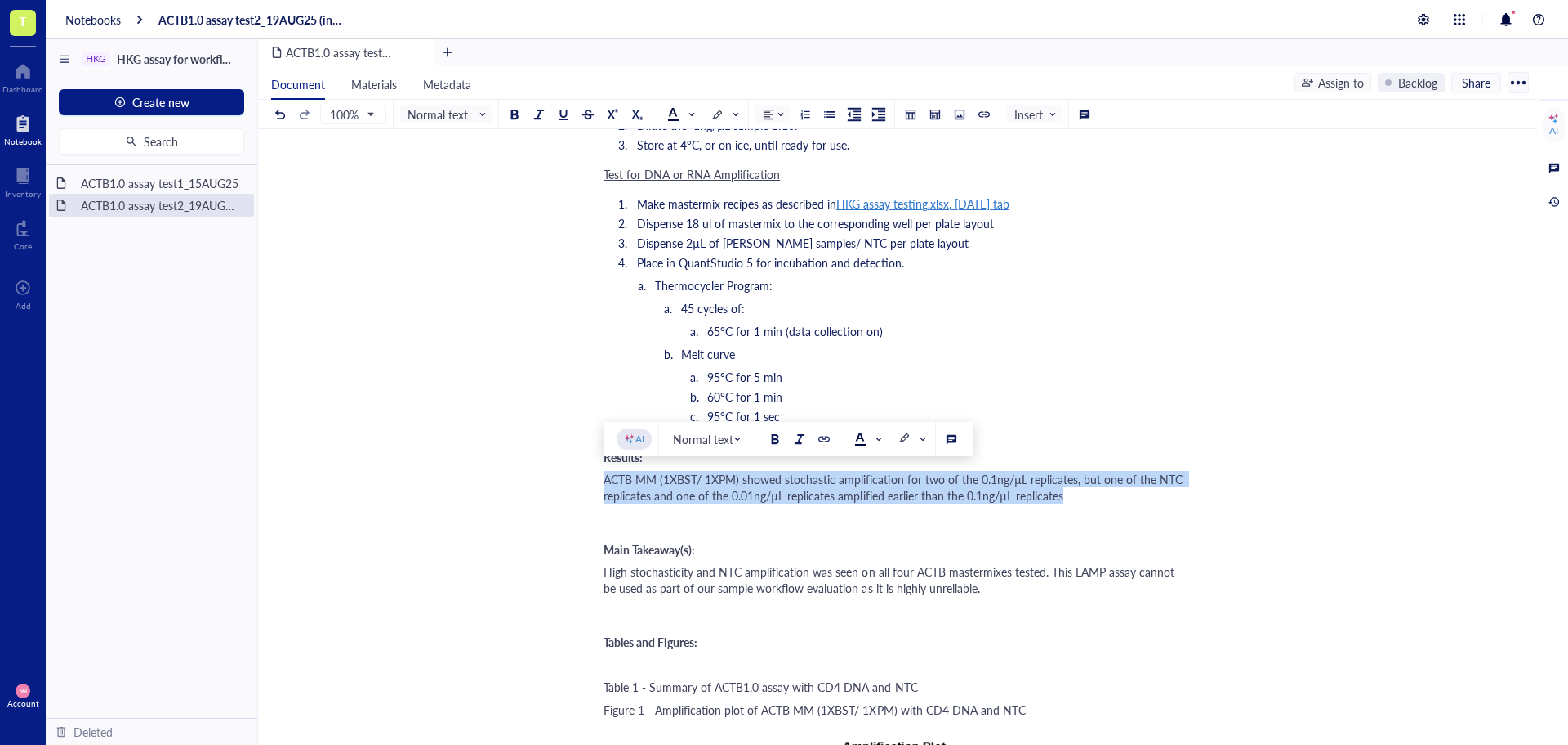
drag, startPoint x: 607, startPoint y: 481, endPoint x: 1069, endPoint y: 496, distance: 462.2
click at [1069, 496] on div "ACTB MM (1XBST/ 1XPM) showed stochastic amplification for two of the 0.1ng/µL r…" at bounding box center [895, 487] width 581 height 32
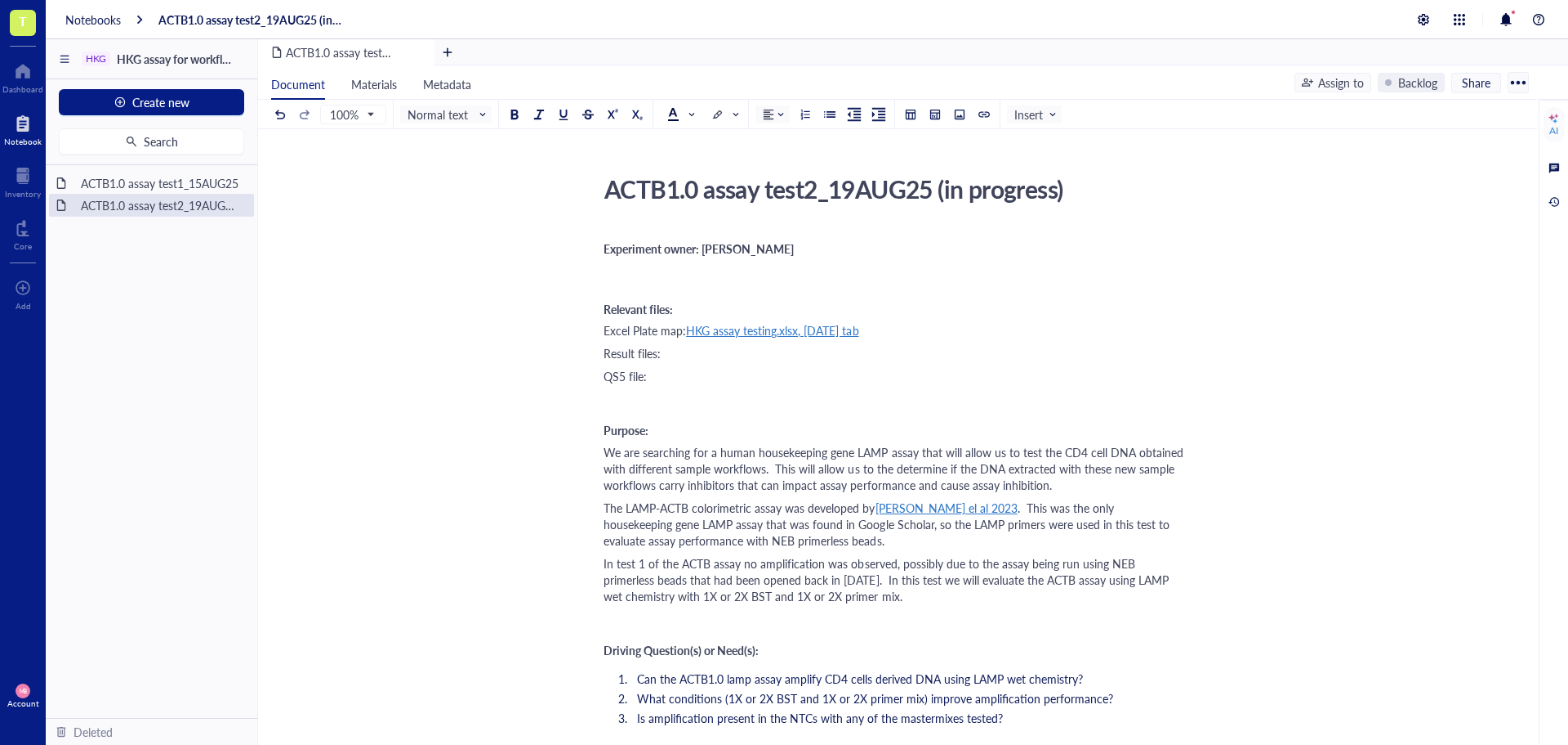
scroll to position [82, 0]
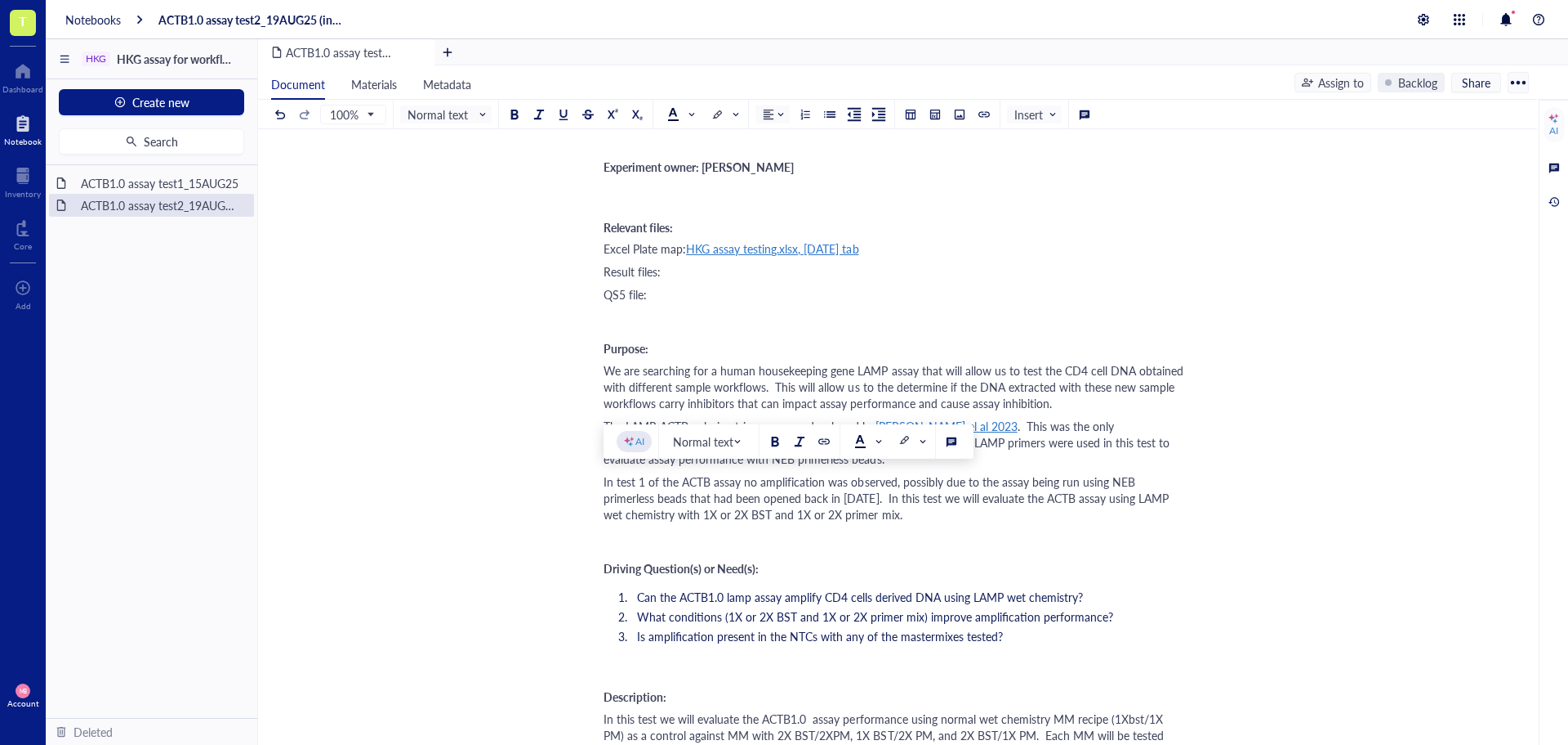
drag, startPoint x: 889, startPoint y: 499, endPoint x: 911, endPoint y: 510, distance: 24.6
click at [911, 510] on div "In test 1 of the ACTB assay no amplification was observed, possibly due to the …" at bounding box center [895, 498] width 581 height 49
copy span "In this test we will evaluate the ACTB assay using LAMP wet chemistry with 1X o…"
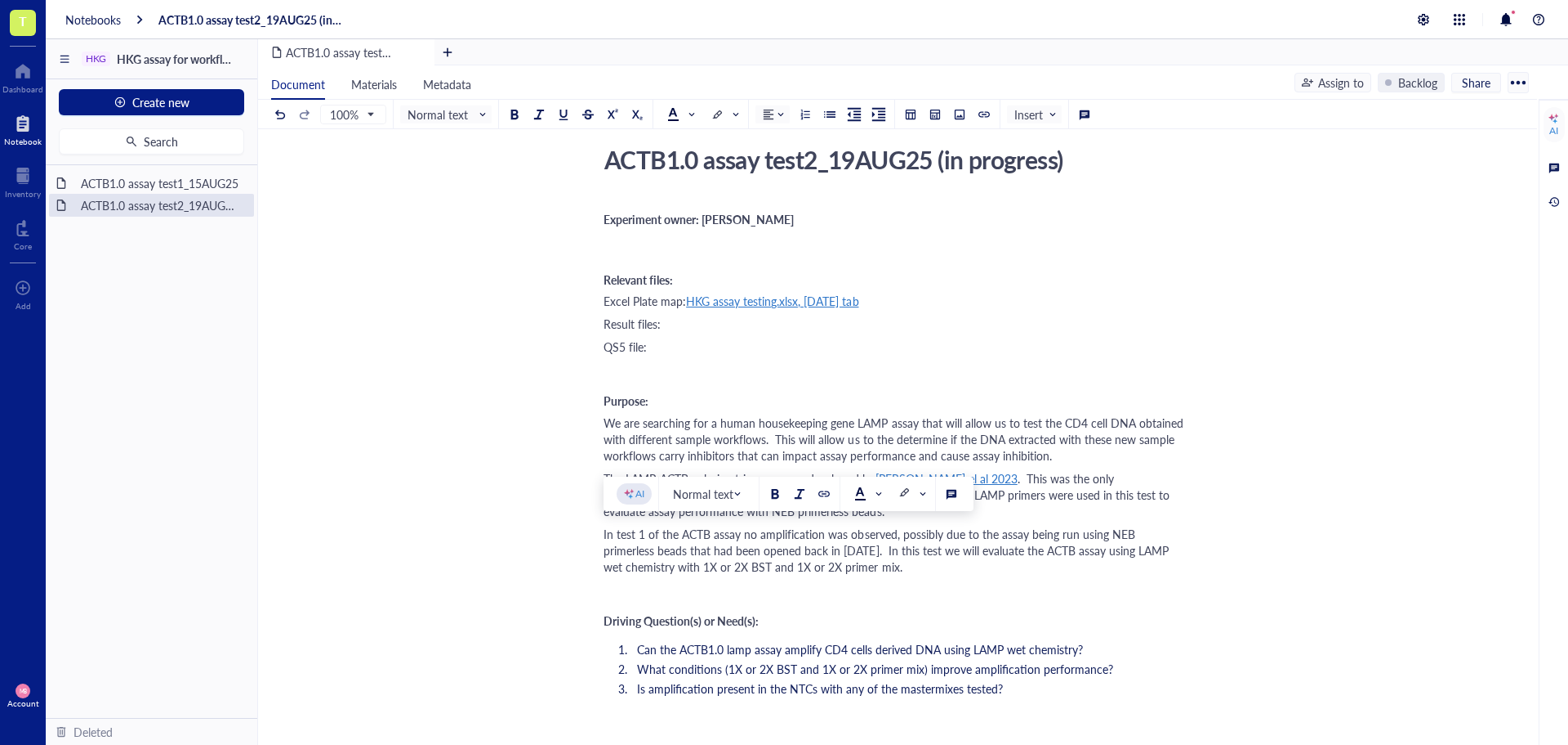
scroll to position [0, 0]
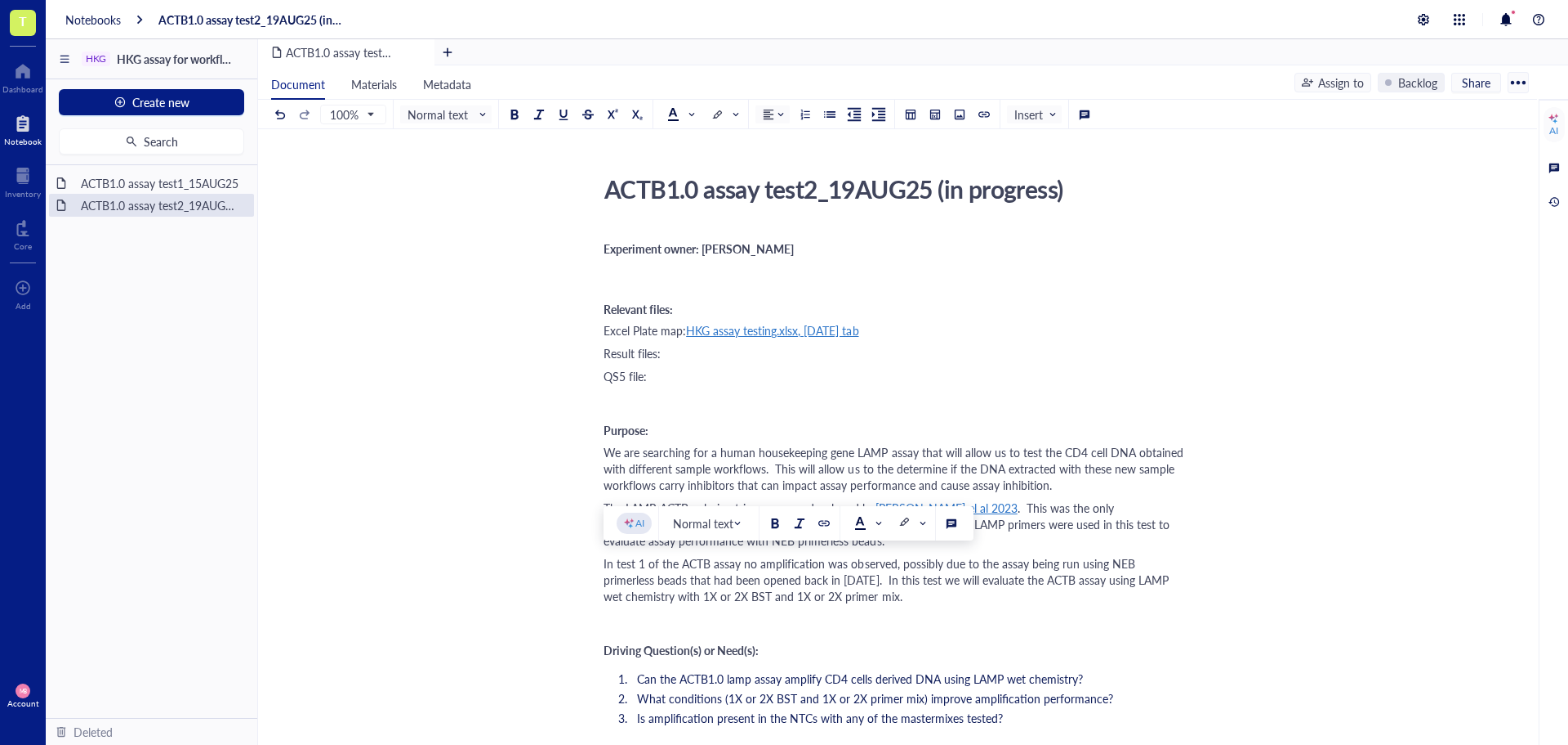
click at [609, 282] on div "﻿" at bounding box center [895, 278] width 581 height 14
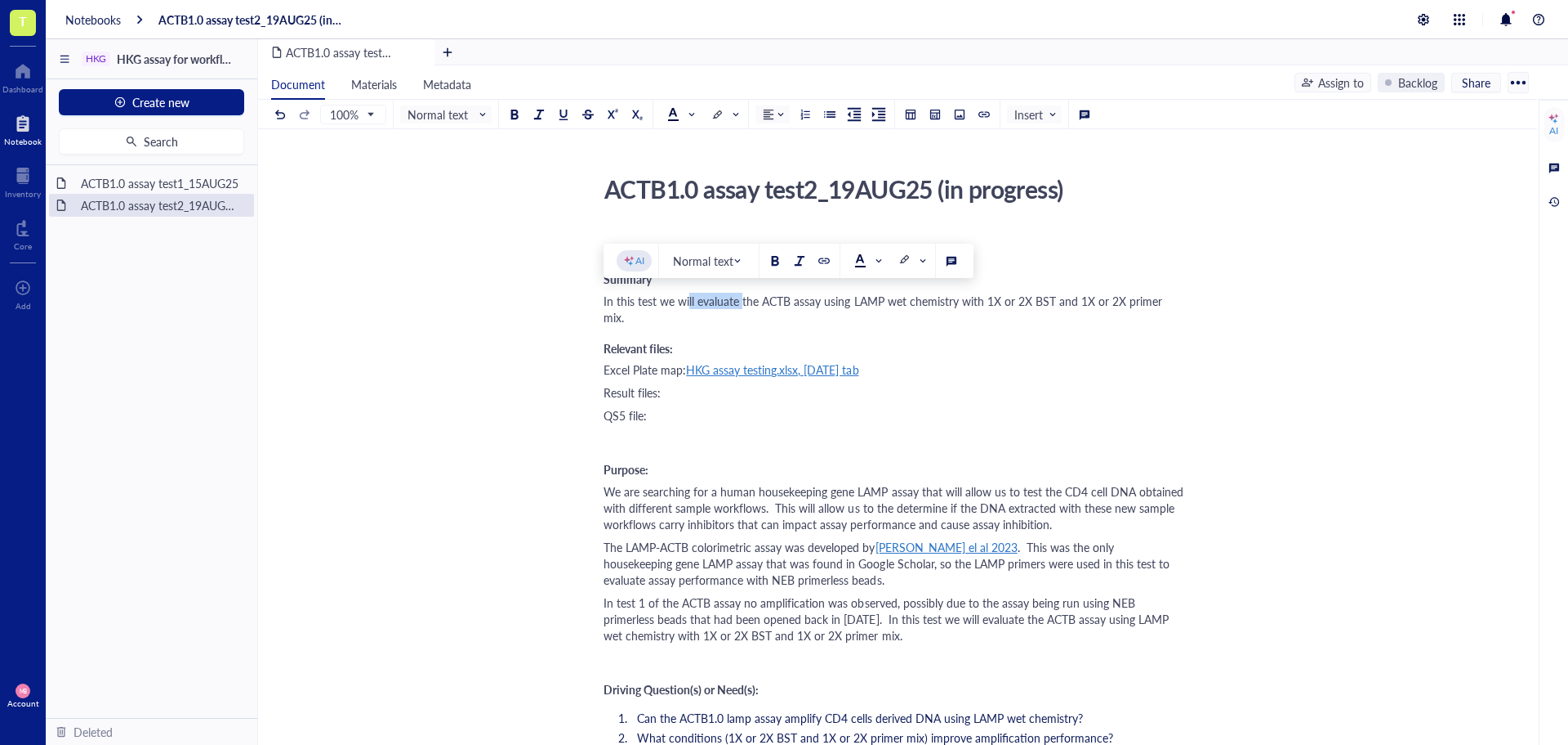
drag, startPoint x: 737, startPoint y: 301, endPoint x: 689, endPoint y: 301, distance: 48.0
click at [689, 301] on span "In this test we will evaluate the ACTB assay using LAMP wet chemistry with 1X o…" at bounding box center [885, 309] width 562 height 32
click at [700, 306] on span "In this test we will evaluate the ACTB assay using LAMP wet chemistry with 1X o…" at bounding box center [885, 309] width 562 height 32
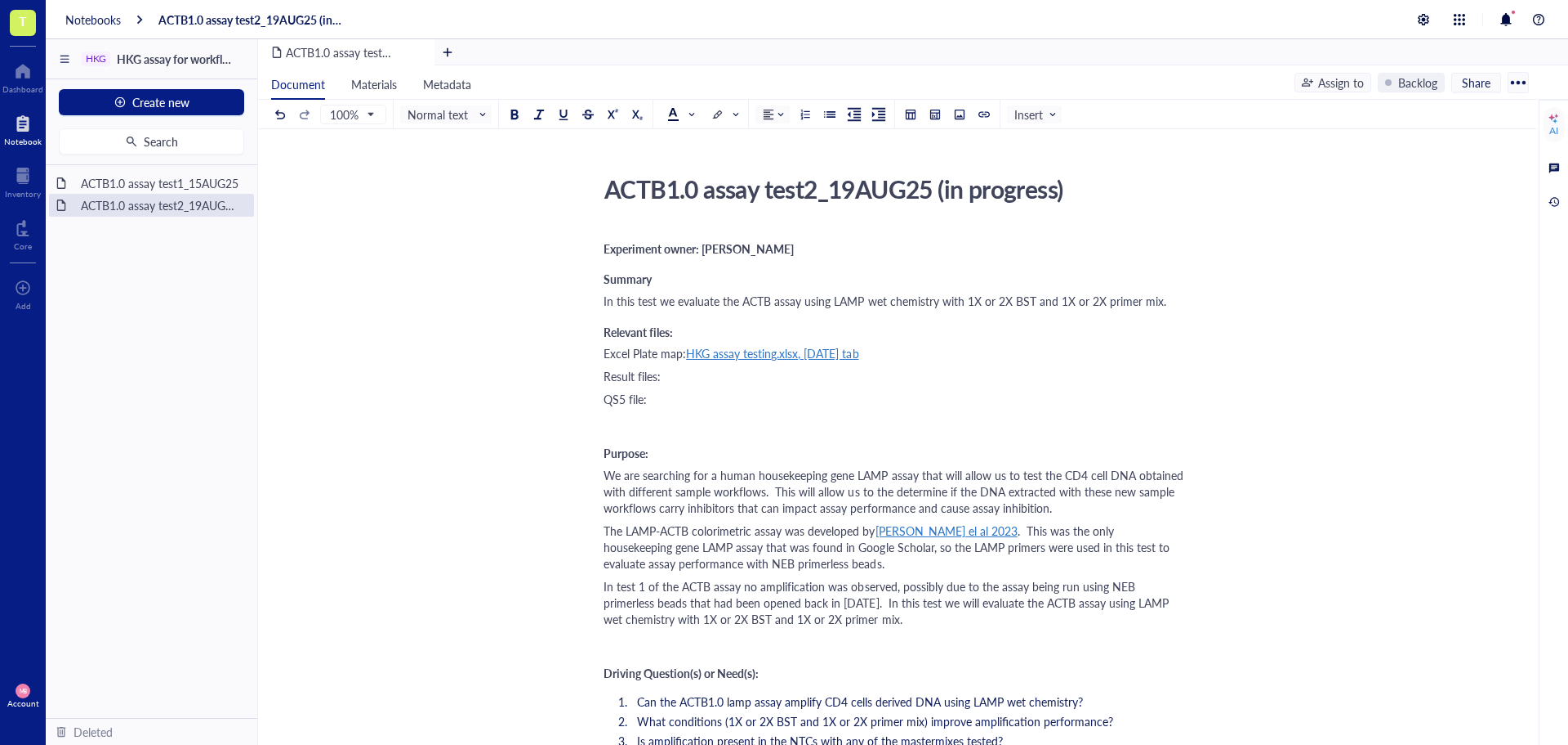
click at [720, 300] on span "In this test we evaluate the ACTB assay using LAMP wet chemistry with 1X or 2X …" at bounding box center [885, 300] width 563 height 16
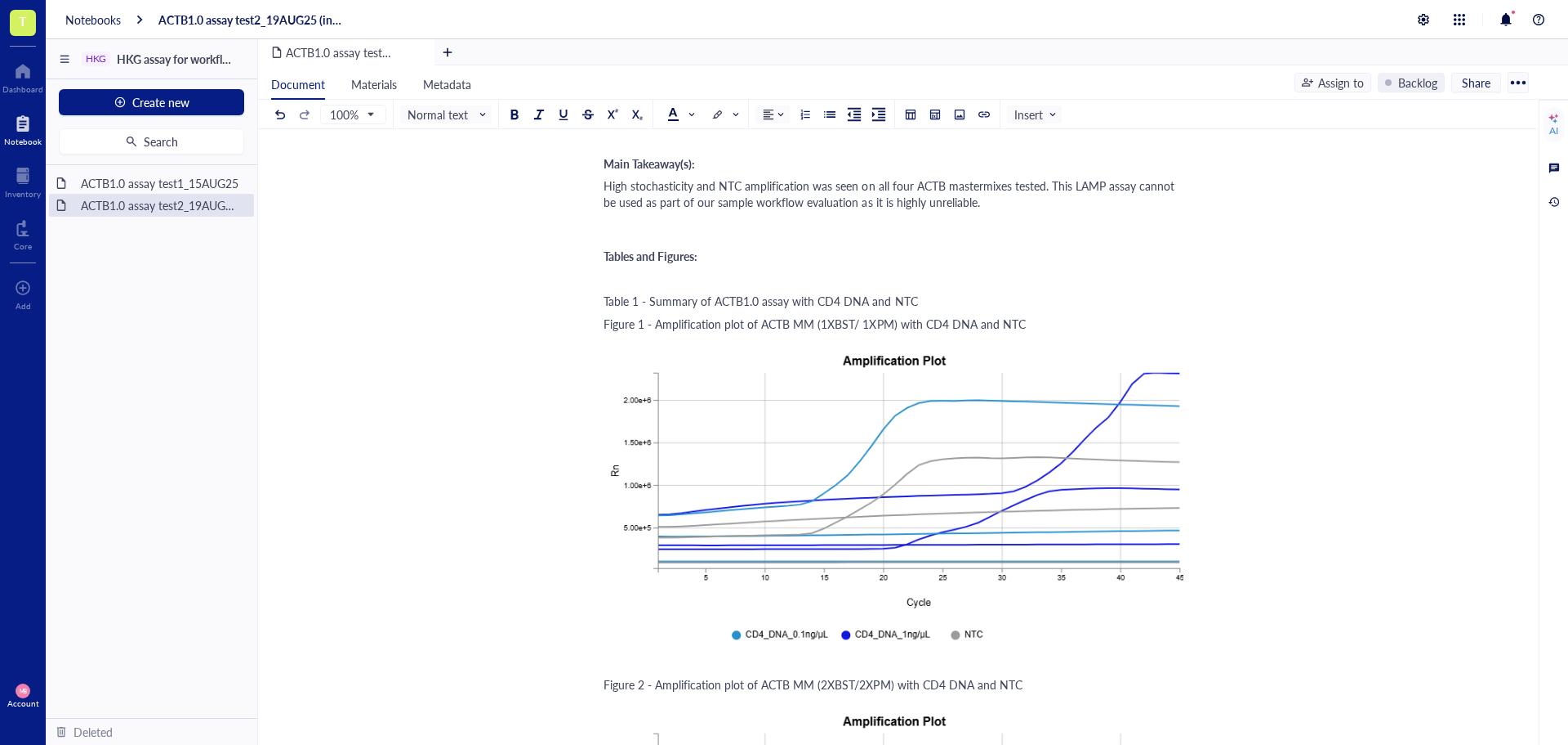
scroll to position [1634, 0]
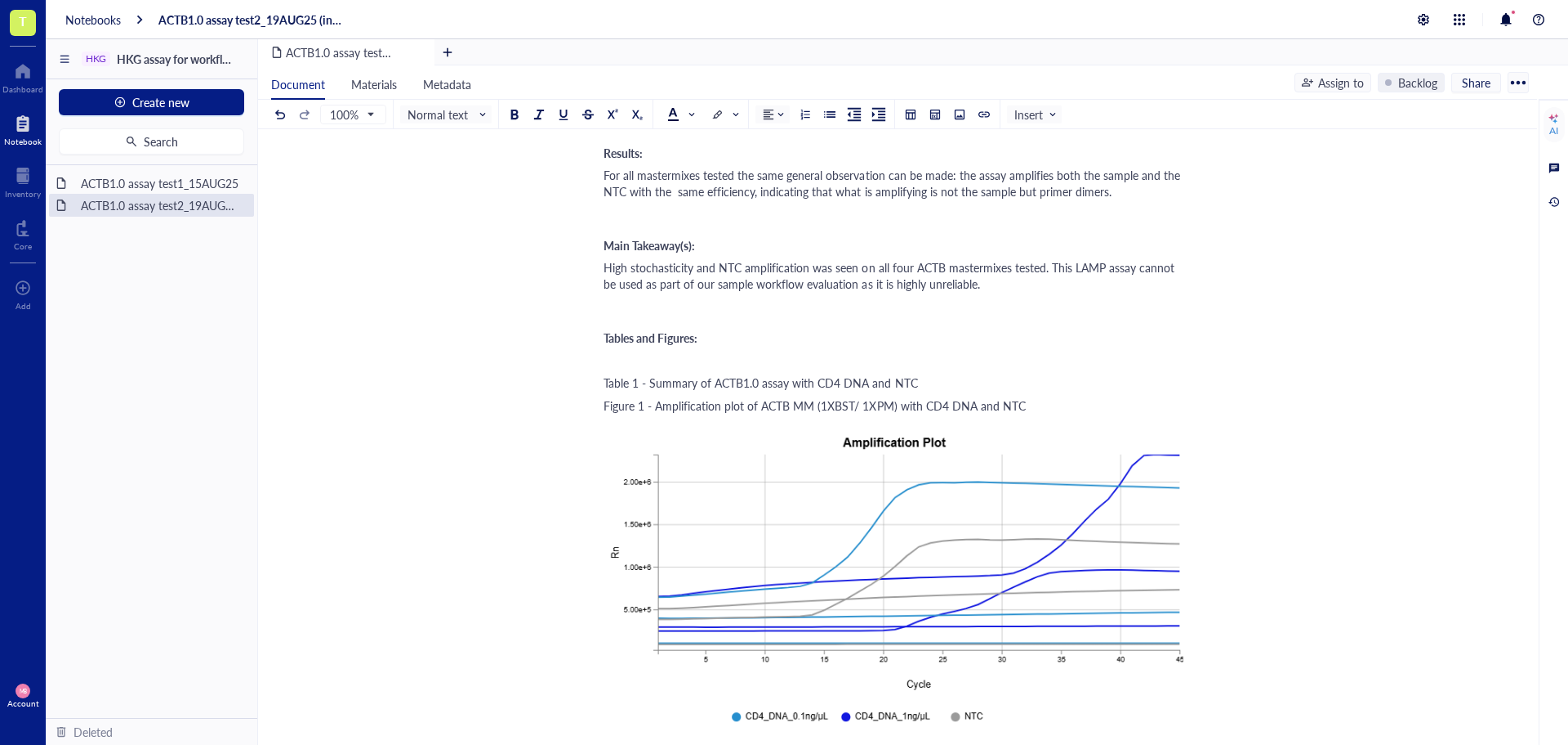
click at [603, 266] on div "ACTB1.0 assay test2_19AUG25 (in progress) ACTB1.0 assay test2_19AUG25 (in progr…" at bounding box center [895, 343] width 1273 height 3619
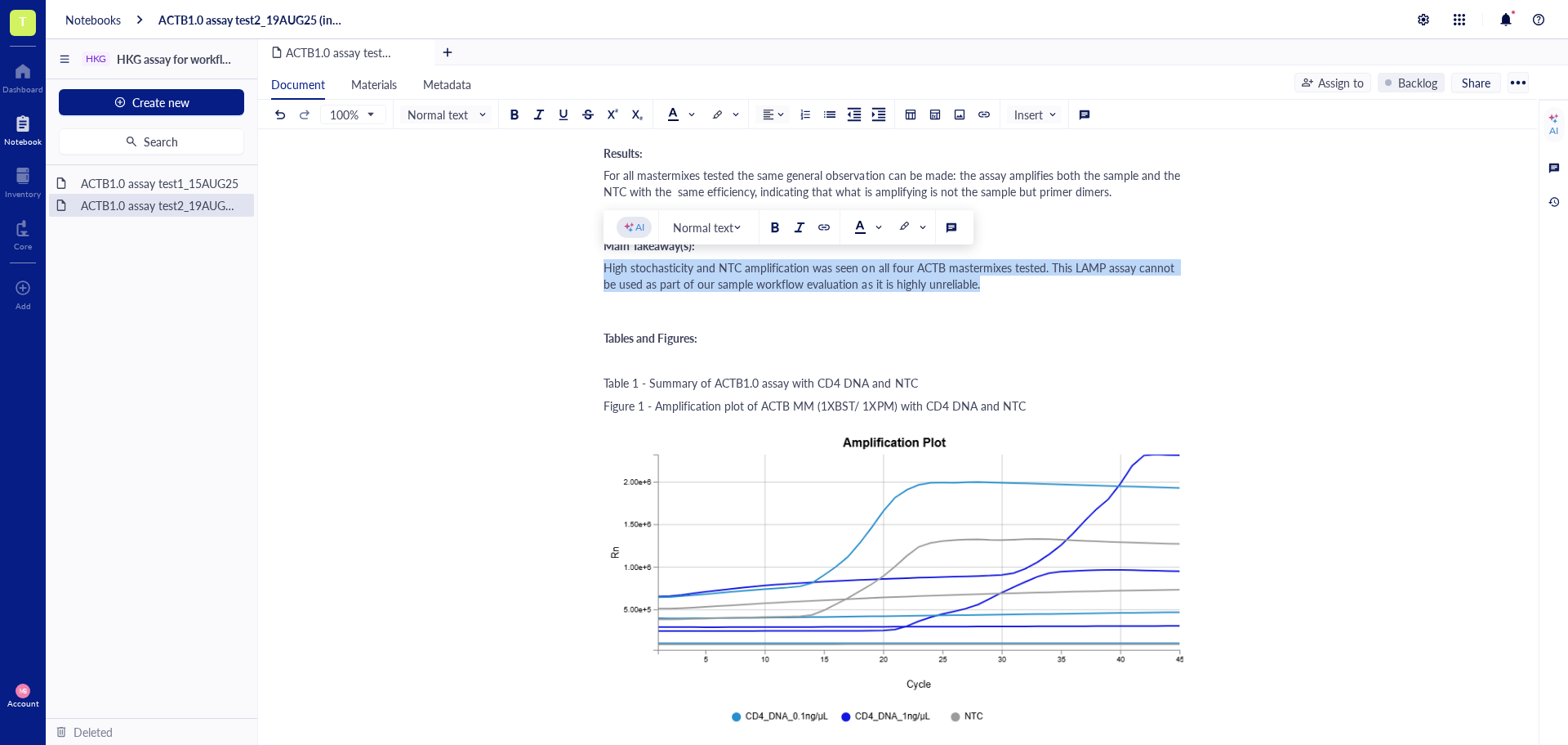
drag, startPoint x: 604, startPoint y: 266, endPoint x: 968, endPoint y: 286, distance: 364.5
click at [968, 286] on div "High stochasticity and NTC amplification was seen on all four ACTB mastermixes …" at bounding box center [895, 276] width 581 height 32
copy span "High stochasticity and NTC amplification was seen on all four ACTB mastermixes …"
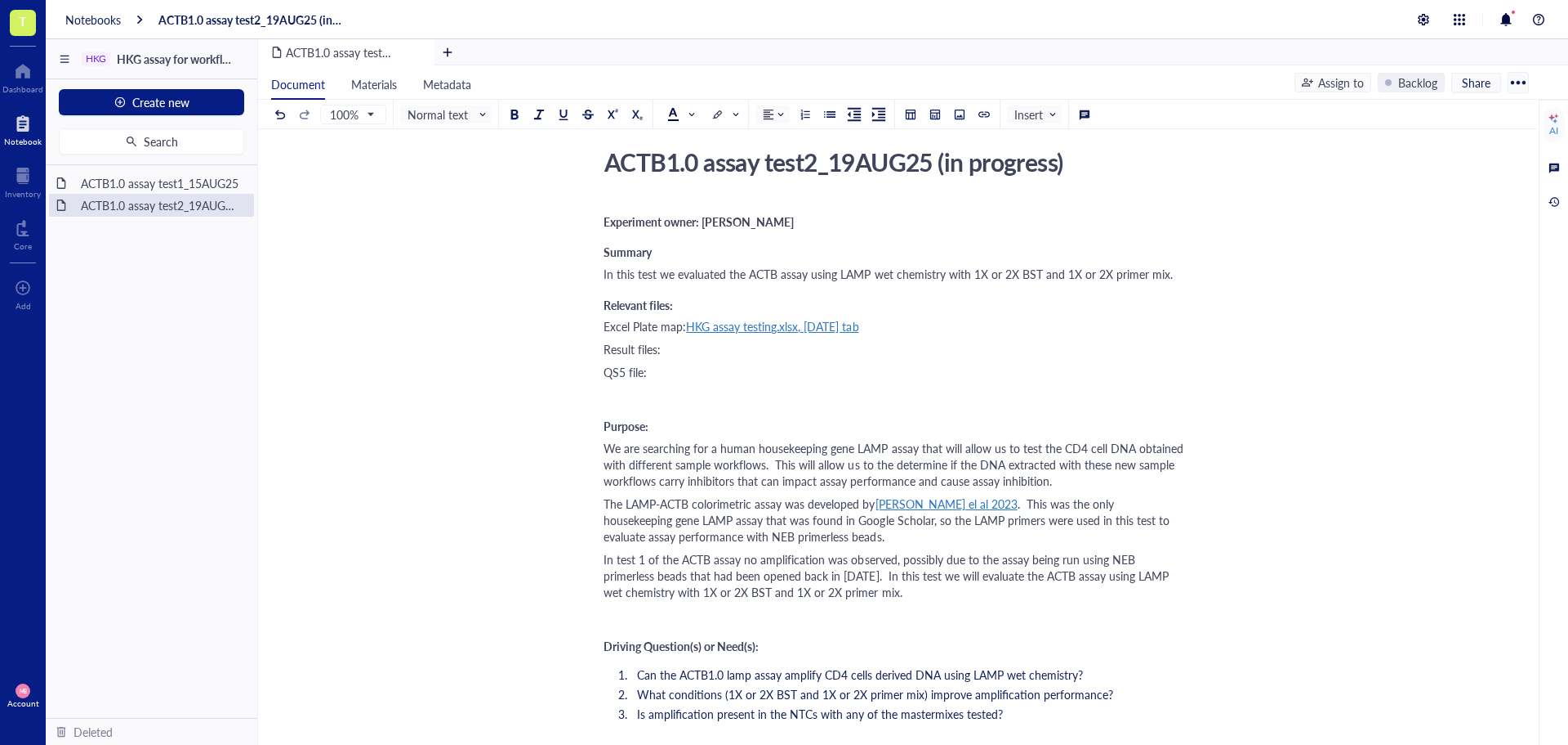
scroll to position [0, 0]
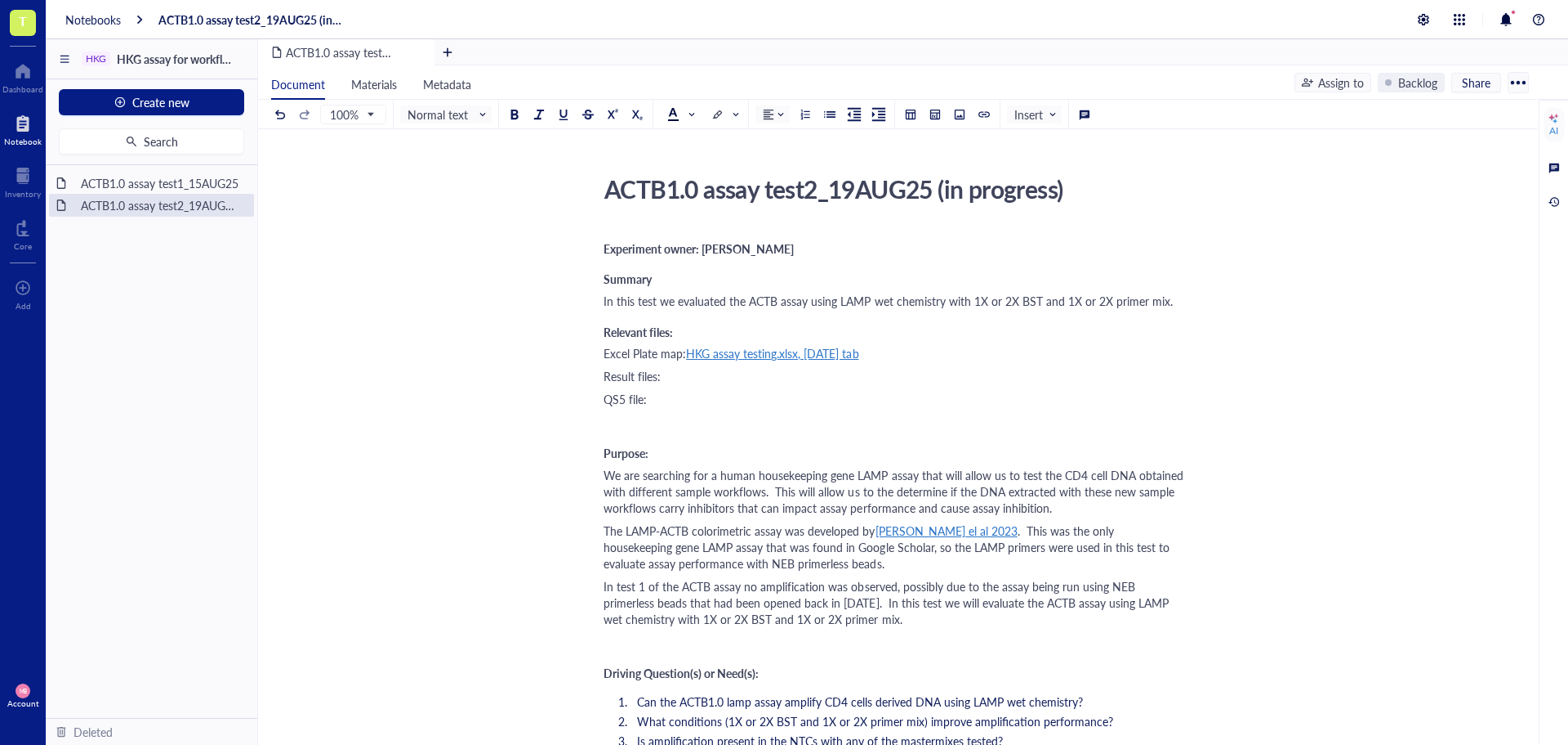
click at [1176, 306] on div "In this test we evaluated the ACTB assay using LAMP wet chemistry with 1X or 2X…" at bounding box center [895, 300] width 581 height 16
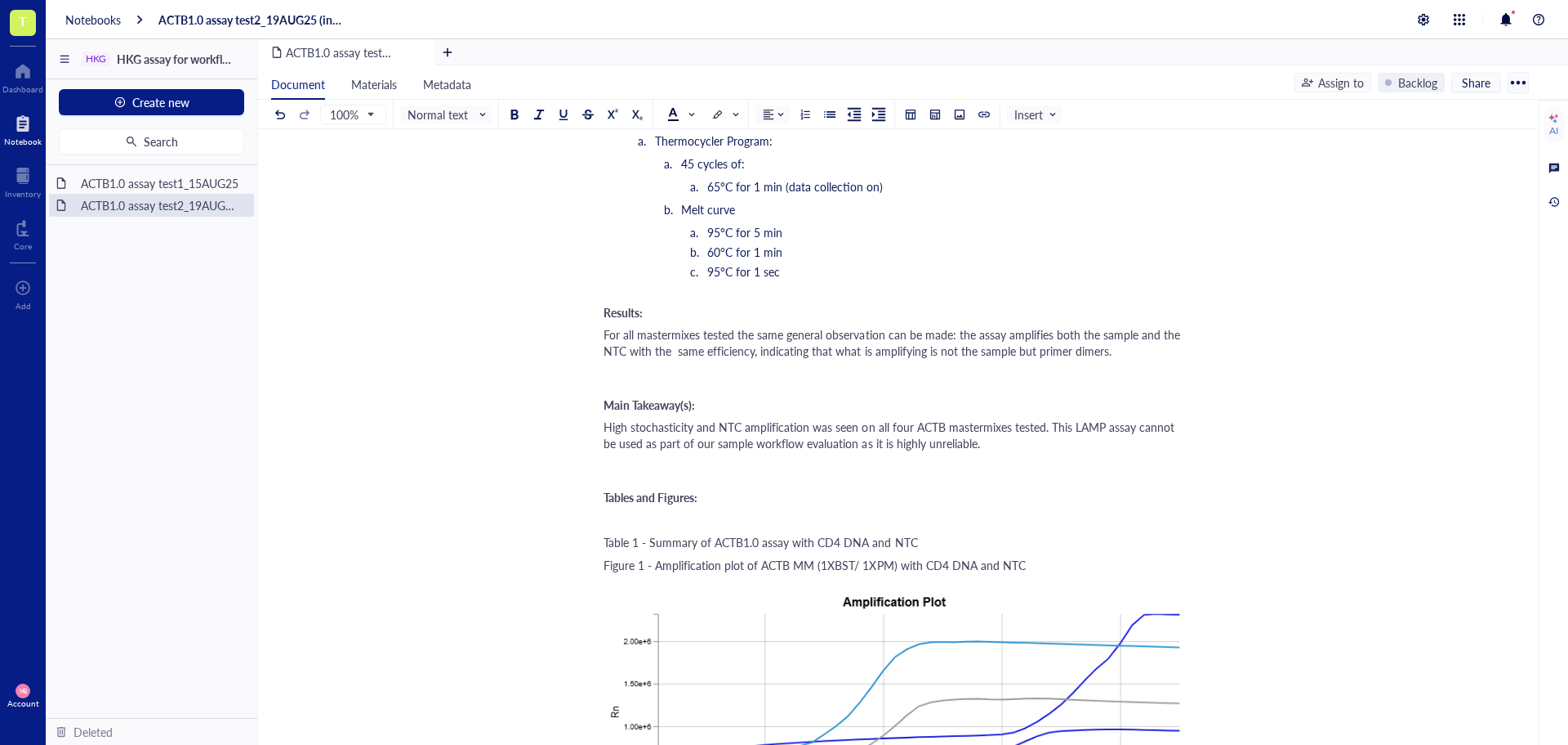
scroll to position [1471, 0]
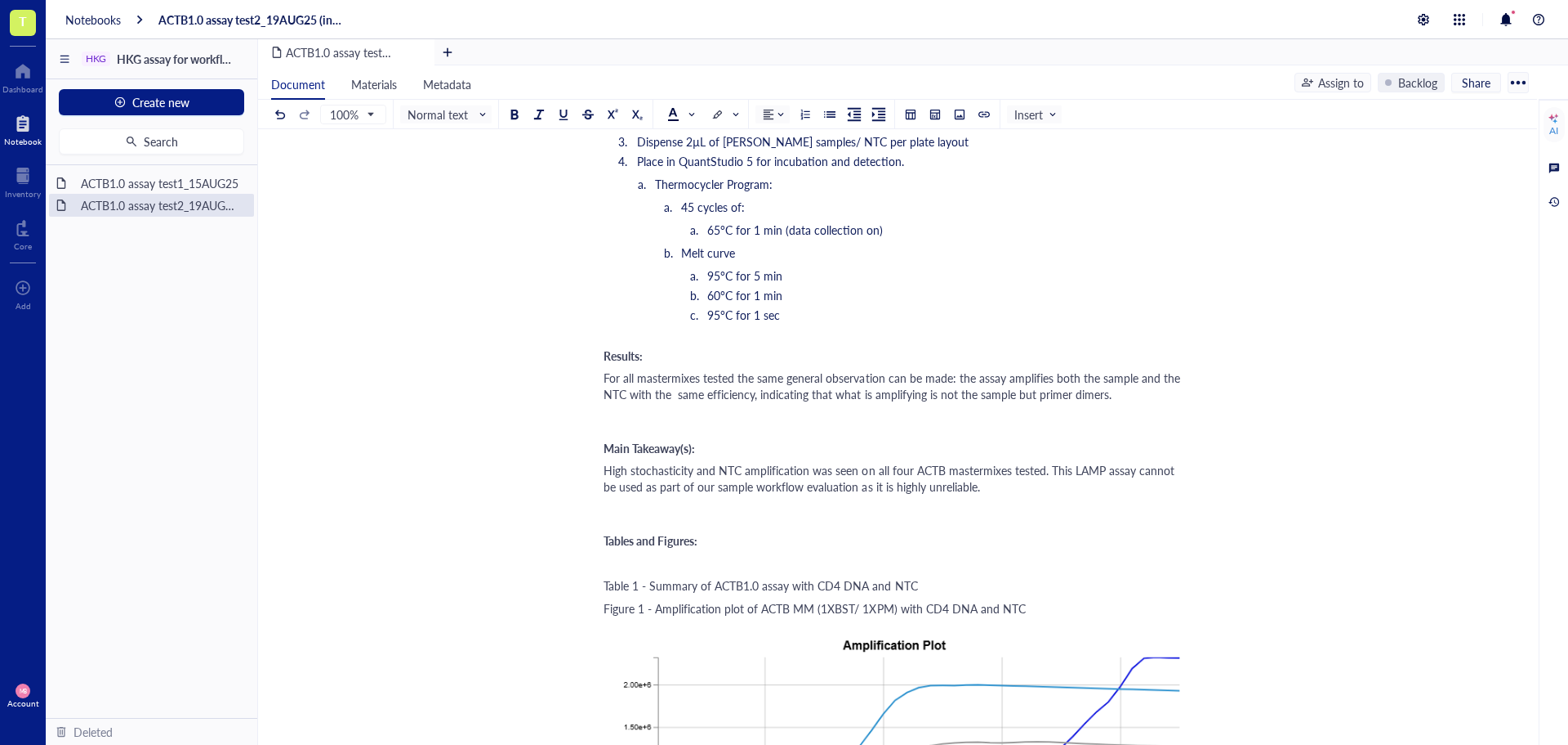
click at [756, 396] on span "For all mastermixes tested the same general observation can be made: the assay …" at bounding box center [894, 386] width 580 height 32
click at [753, 395] on span "For all mastermixes tested the same general observation can be made: the assay …" at bounding box center [894, 386] width 580 height 32
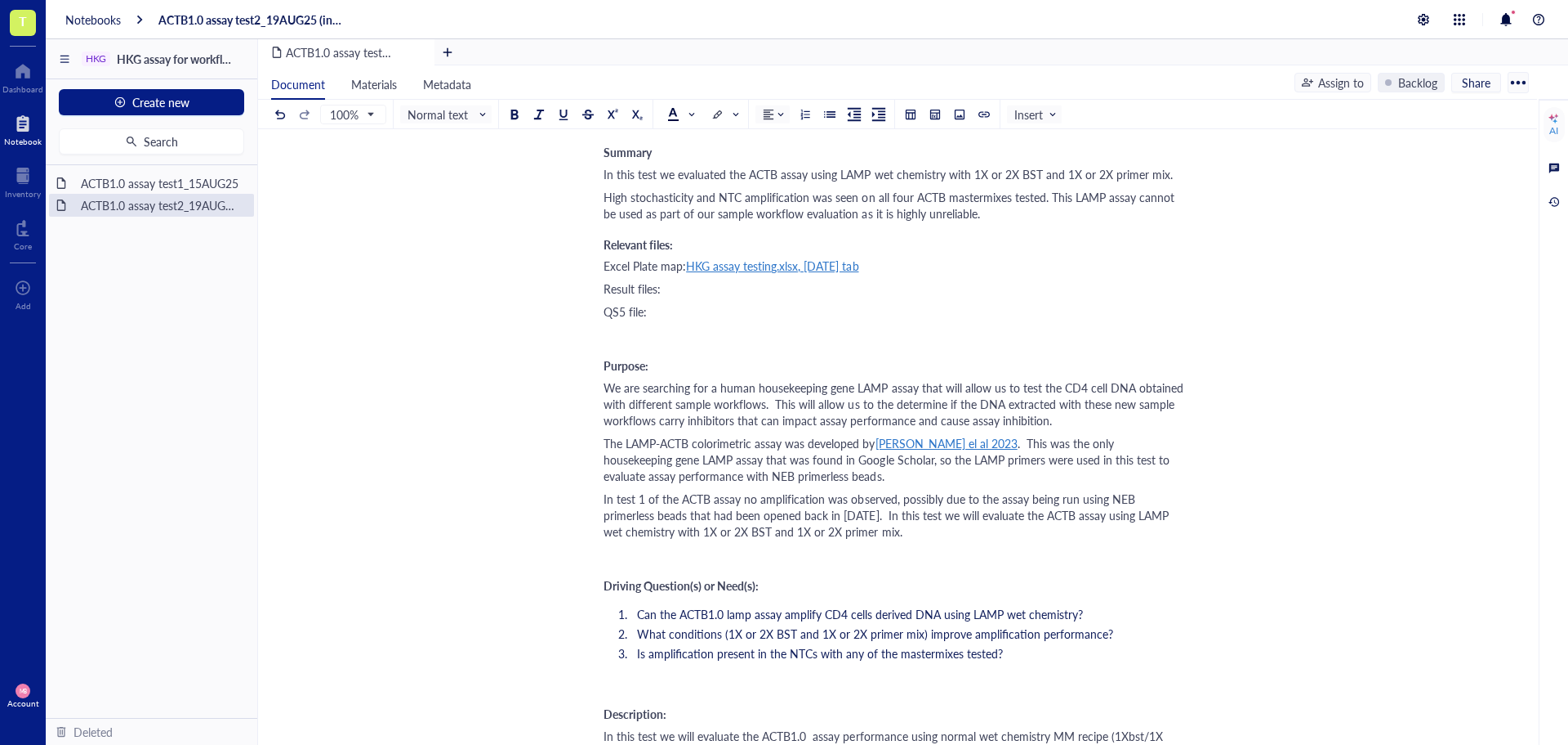
scroll to position [0, 0]
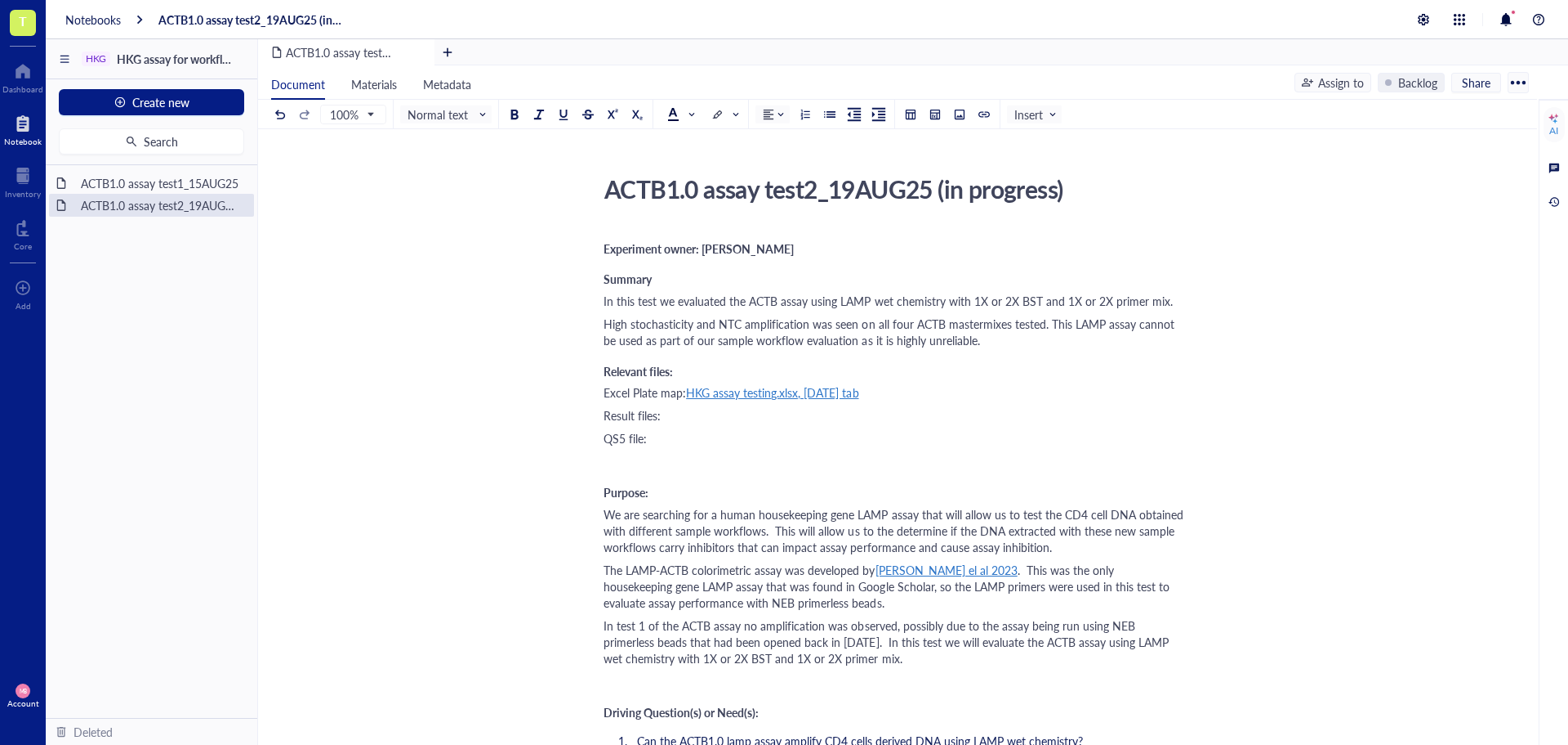
click at [699, 412] on div "Result files:" at bounding box center [895, 414] width 581 height 16
